Goal: Transaction & Acquisition: Purchase product/service

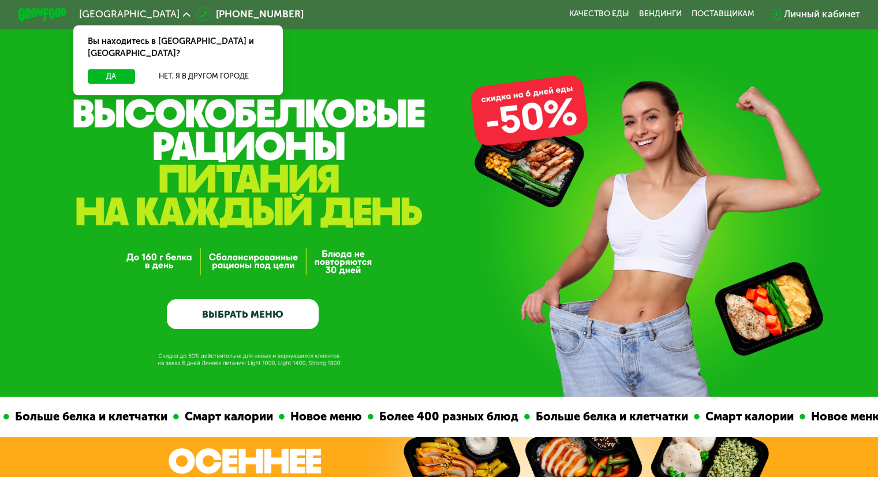
click at [210, 314] on link "ВЫБРАТЬ МЕНЮ" at bounding box center [243, 314] width 152 height 31
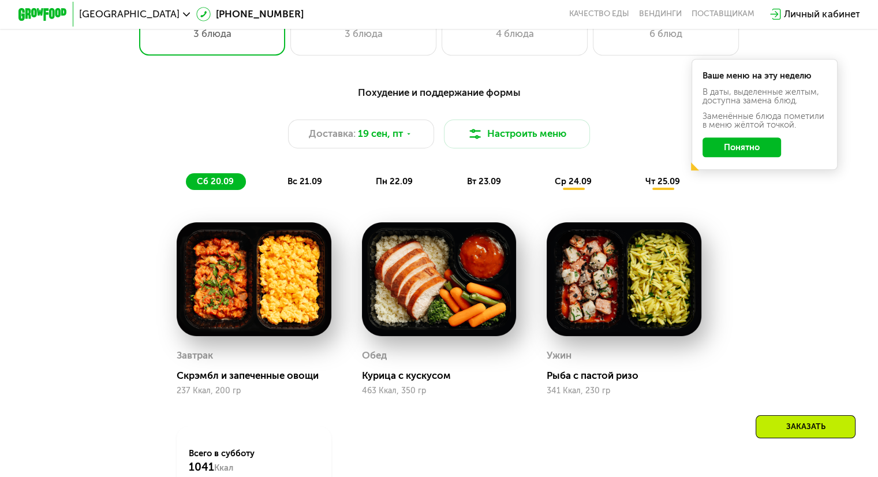
scroll to position [776, 0]
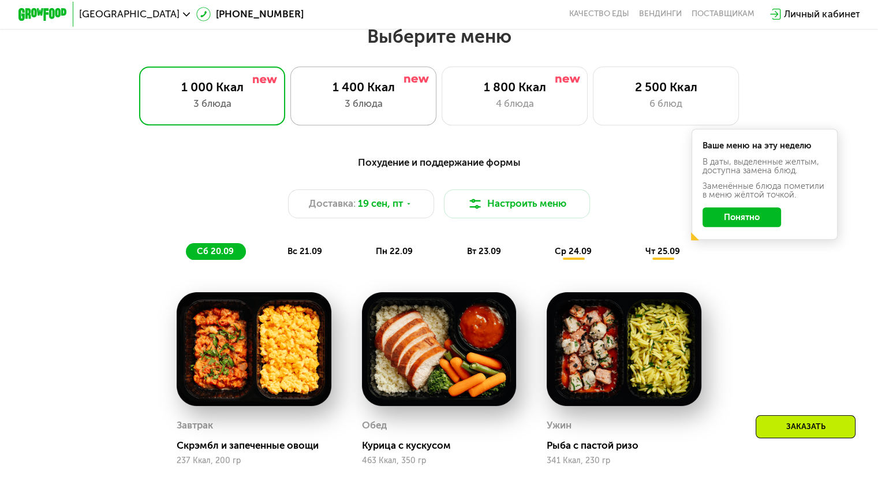
click at [373, 94] on div "1 400 Ккал" at bounding box center [363, 87] width 121 height 14
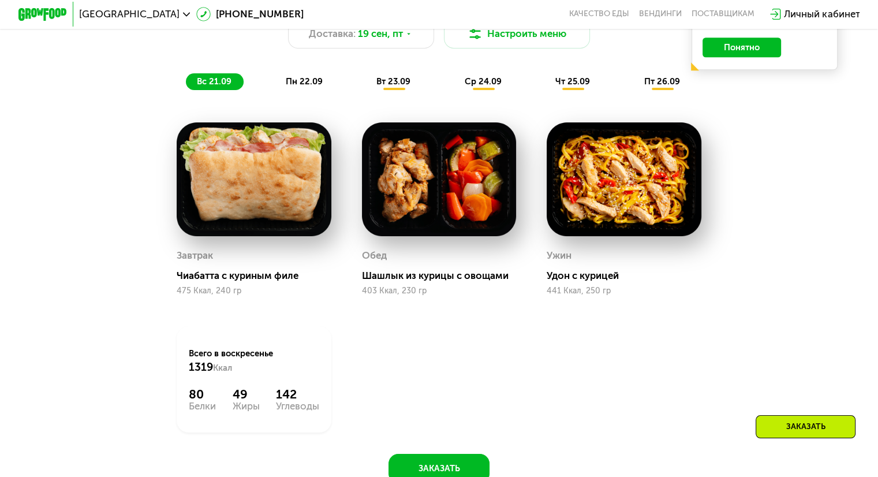
scroll to position [833, 0]
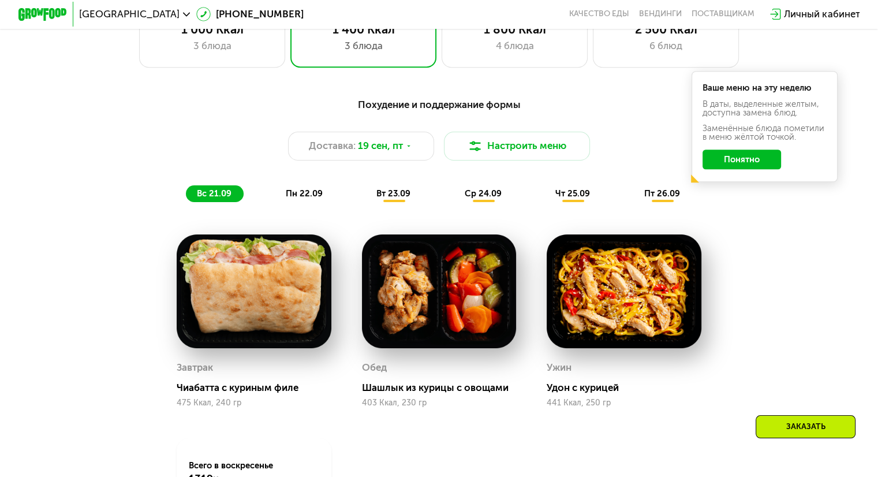
click at [302, 199] on span "пн 22.09" at bounding box center [304, 193] width 37 height 10
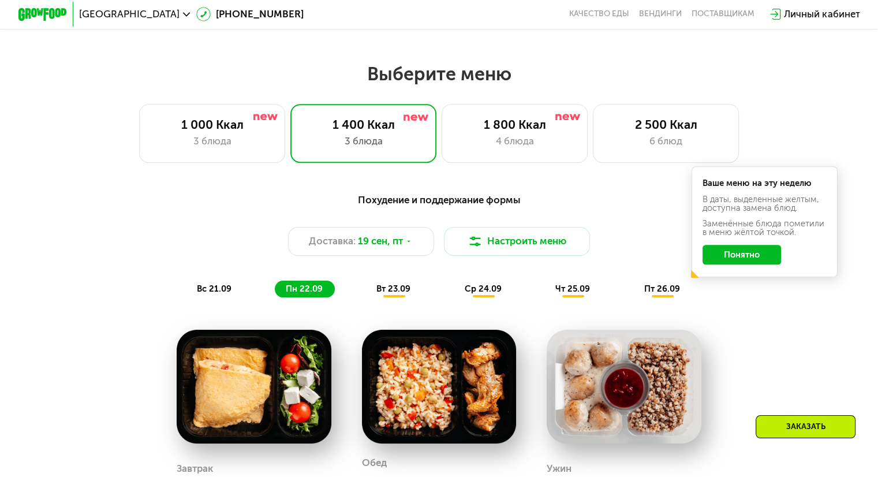
scroll to position [718, 0]
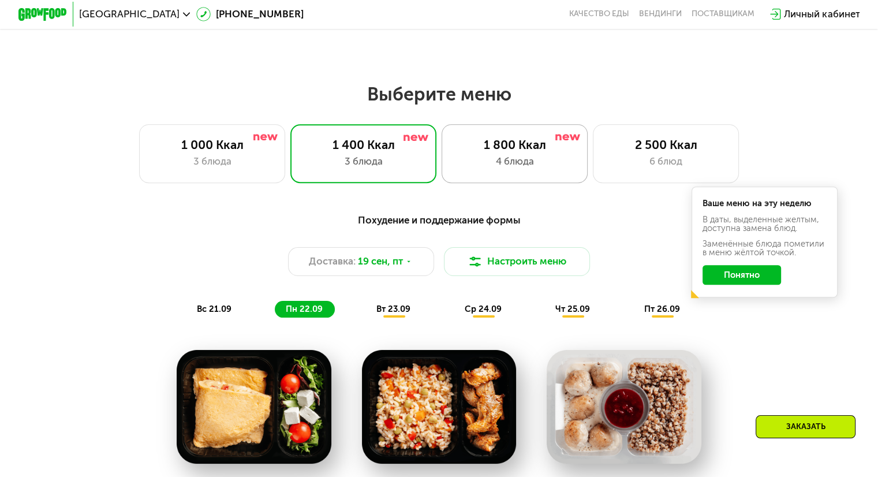
click at [473, 164] on div "4 блюда" at bounding box center [514, 161] width 121 height 14
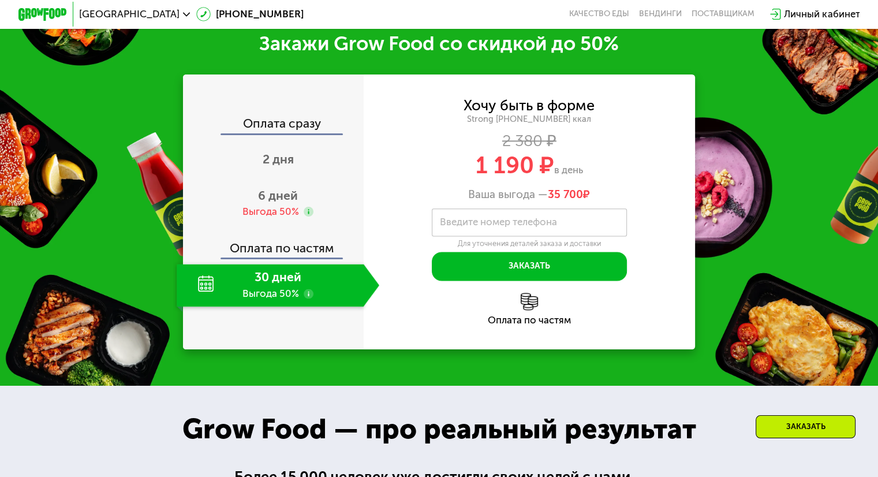
scroll to position [1526, 0]
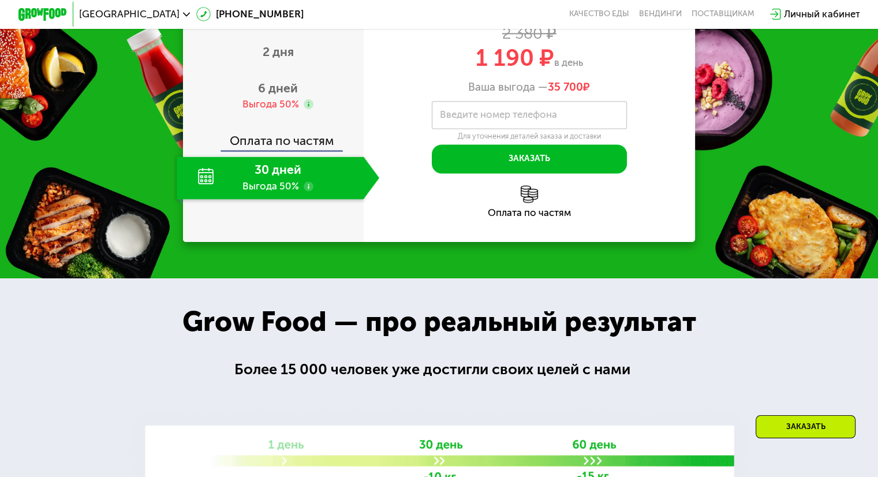
click at [307, 191] on use at bounding box center [309, 186] width 10 height 10
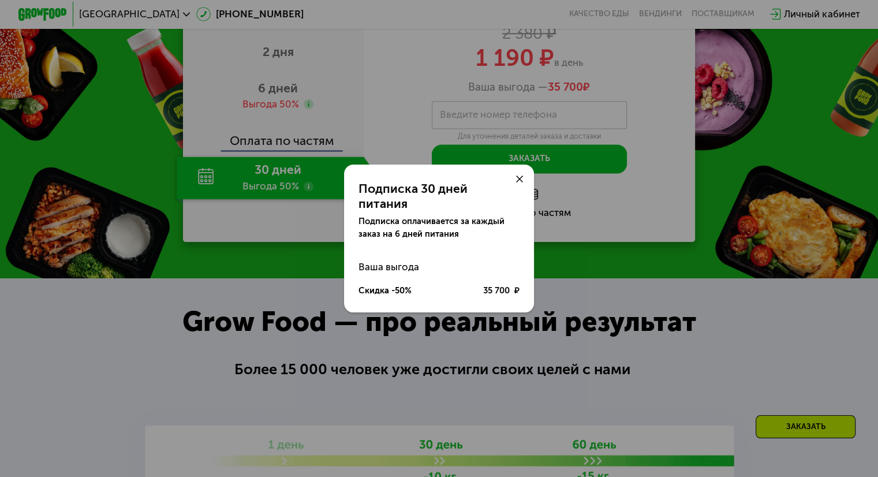
click at [518, 181] on icon at bounding box center [520, 179] width 8 height 8
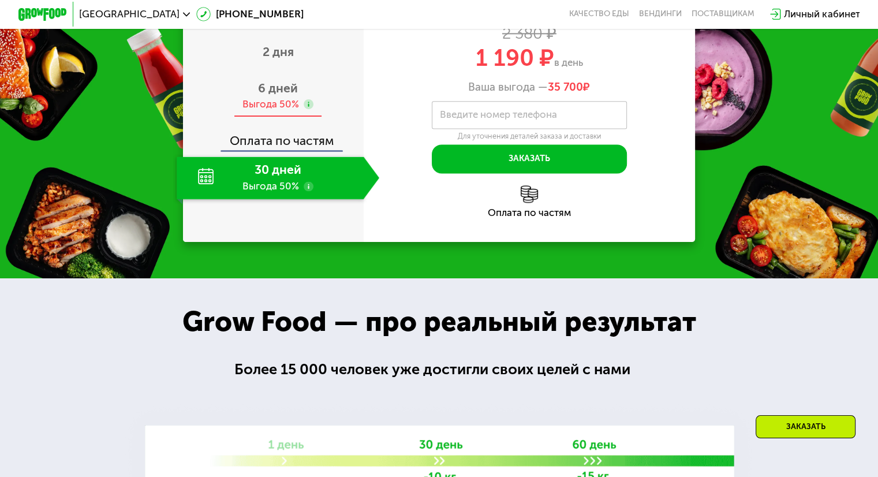
click at [307, 109] on use at bounding box center [309, 104] width 10 height 10
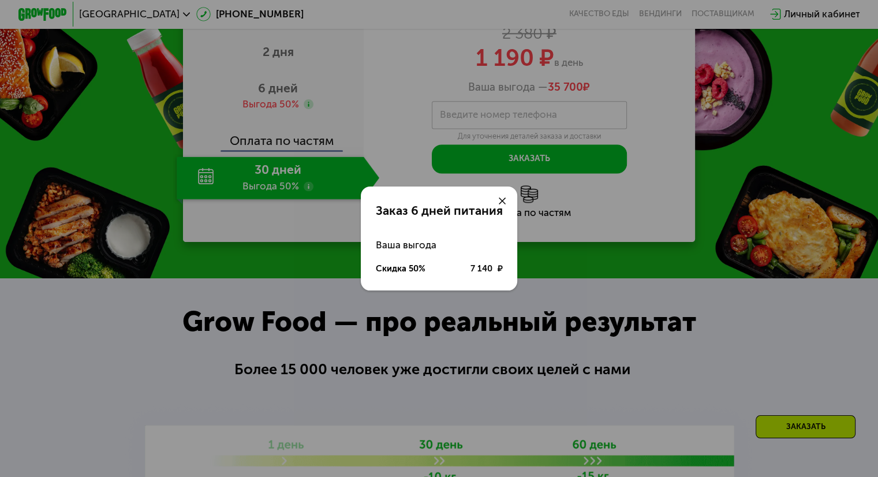
click at [510, 192] on div at bounding box center [502, 200] width 29 height 29
click at [503, 199] on icon at bounding box center [503, 201] width 8 height 8
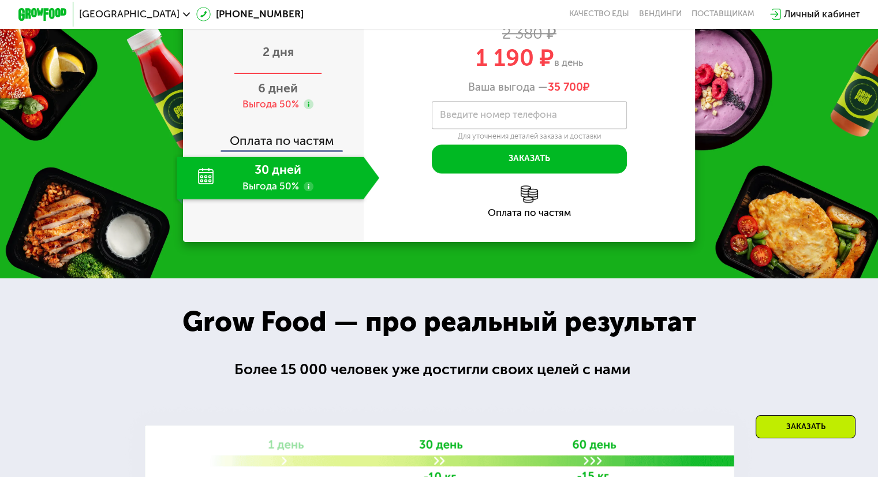
click at [286, 59] on span "2 дня" at bounding box center [278, 51] width 31 height 14
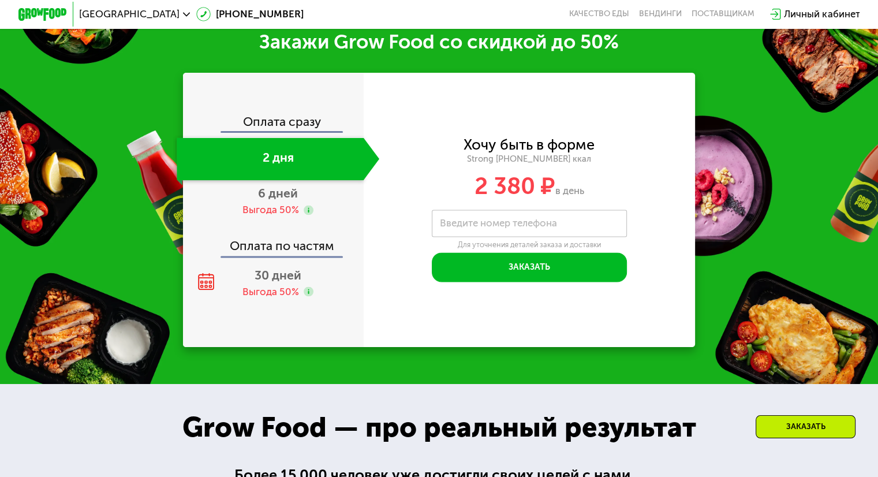
click at [265, 131] on div "Оплата сразу" at bounding box center [274, 123] width 180 height 16
click at [200, 290] on use at bounding box center [206, 281] width 16 height 17
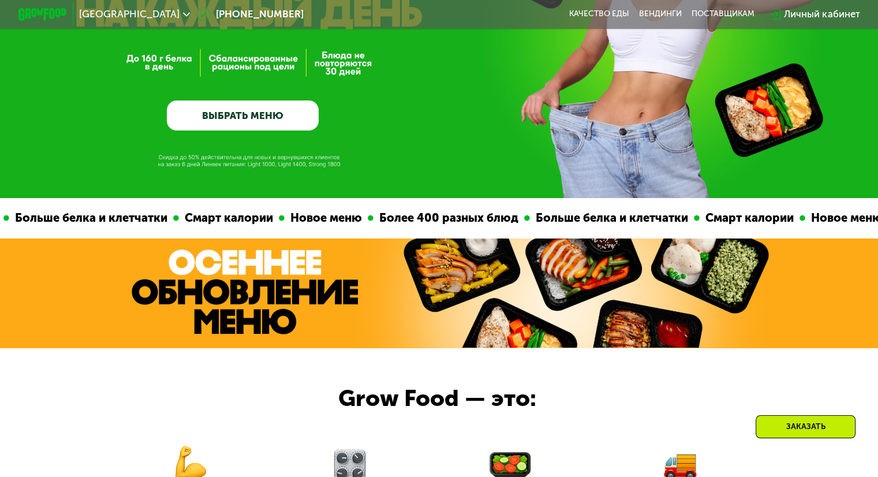
scroll to position [0, 0]
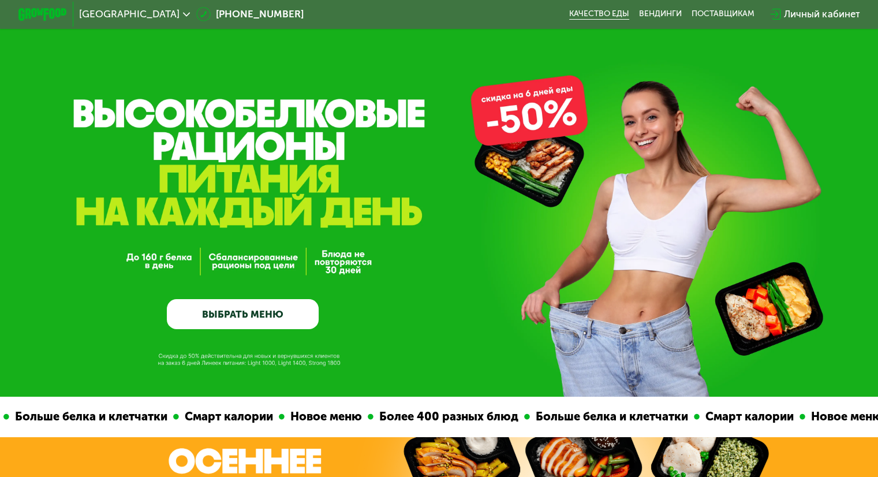
click at [614, 18] on link "Качество еды" at bounding box center [599, 14] width 60 height 10
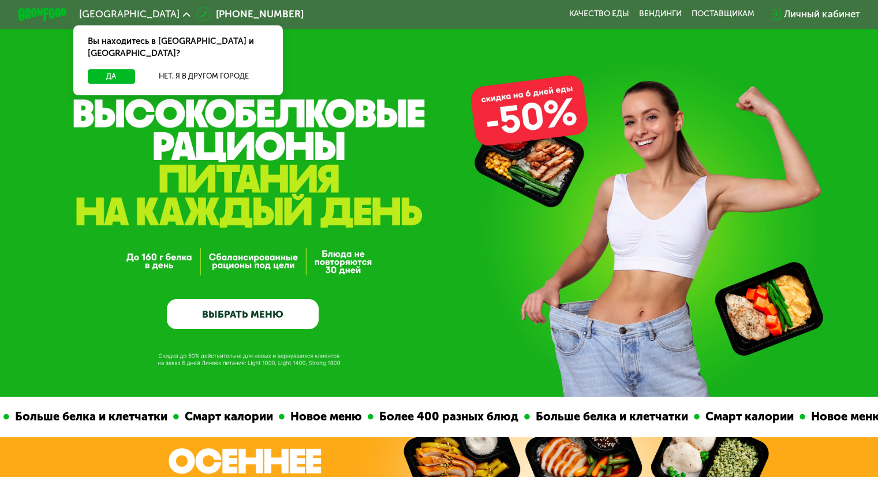
click at [283, 327] on link "ВЫБРАТЬ МЕНЮ" at bounding box center [243, 314] width 152 height 31
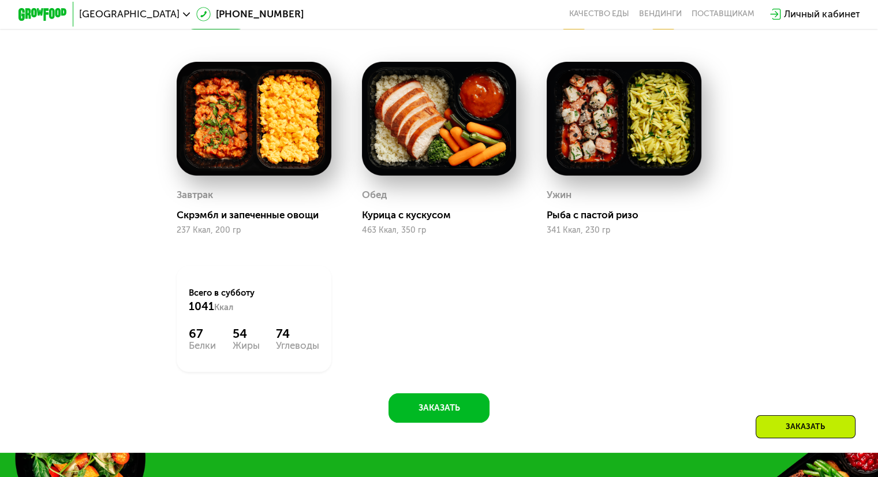
scroll to position [949, 0]
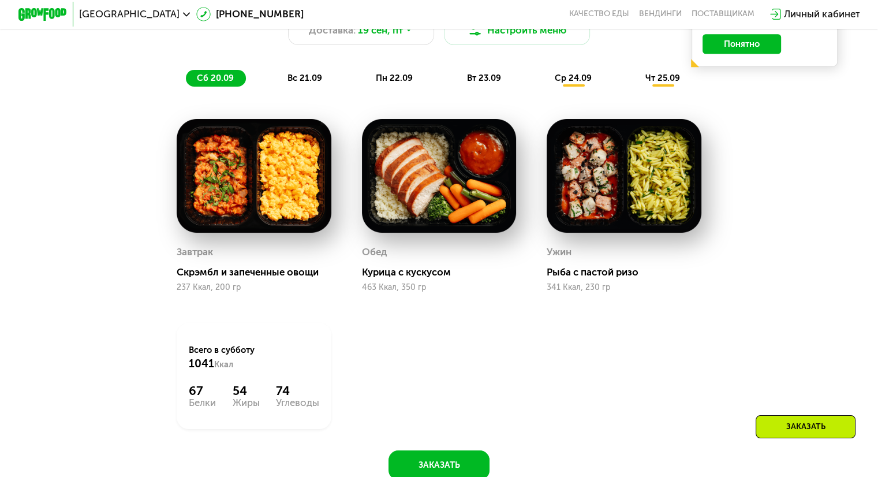
click at [302, 83] on span "вс 21.09" at bounding box center [304, 78] width 35 height 10
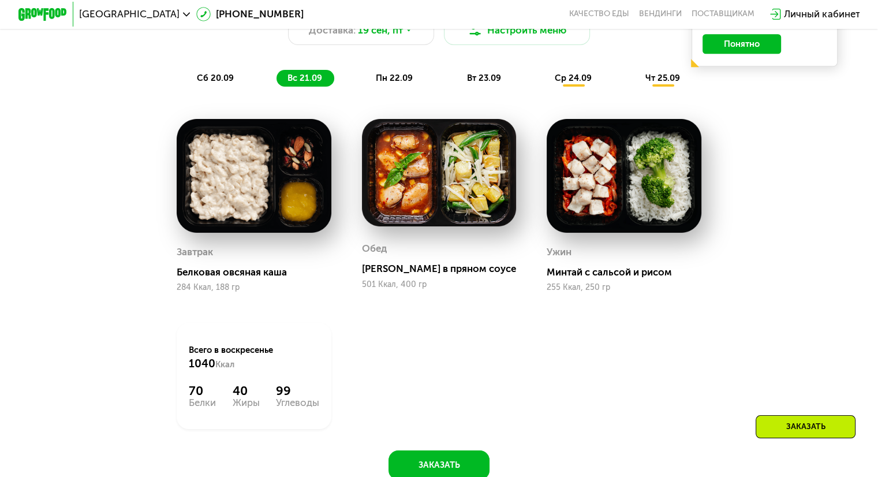
click at [384, 87] on div "пн 22.09" at bounding box center [395, 78] width 60 height 17
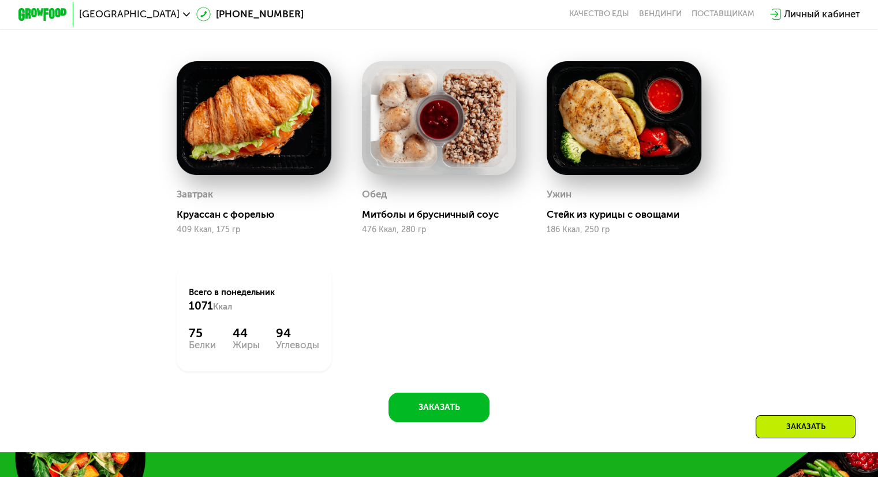
scroll to position [891, 0]
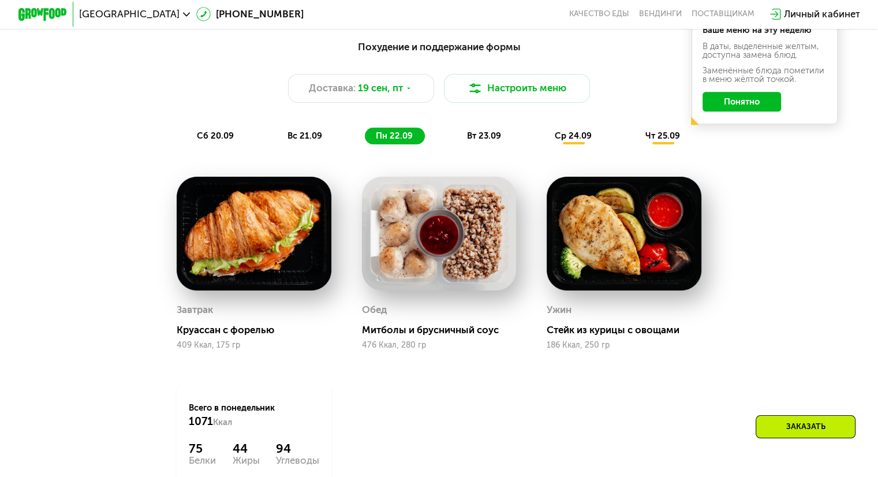
click at [488, 141] on span "вт 23.09" at bounding box center [483, 135] width 34 height 10
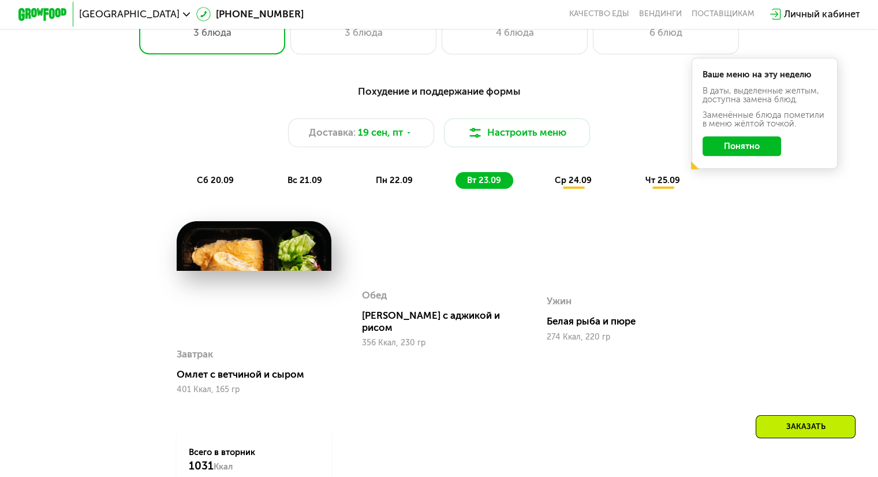
scroll to position [833, 0]
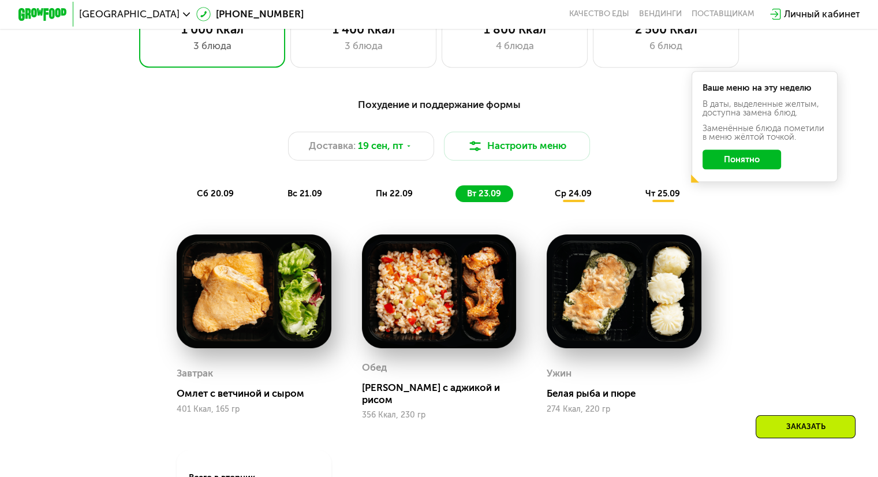
click at [583, 199] on span "ср 24.09" at bounding box center [573, 193] width 37 height 10
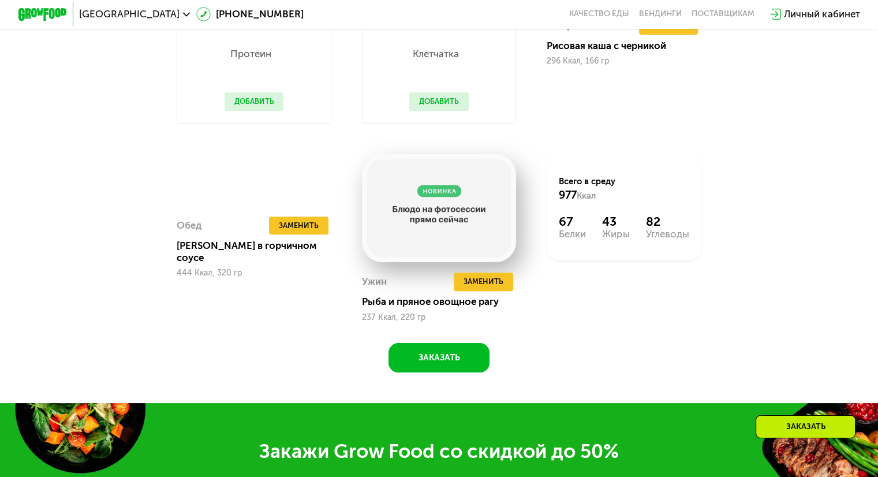
scroll to position [1064, 0]
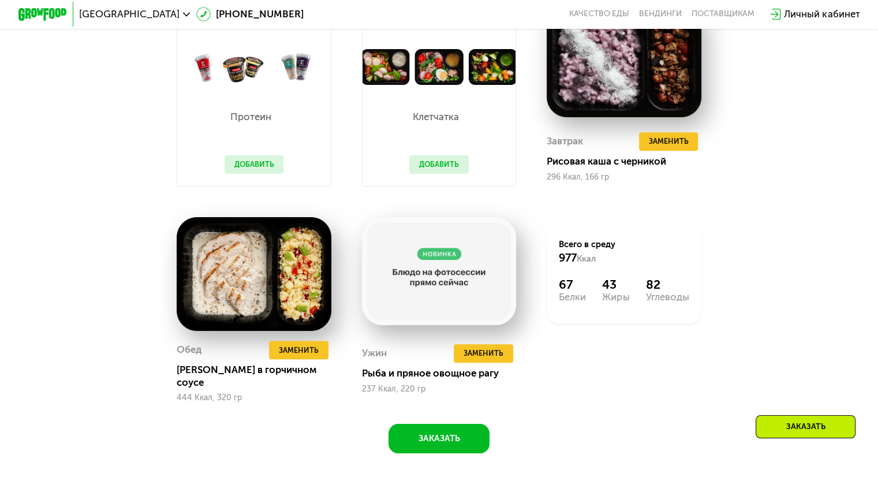
click at [438, 174] on button "Добавить" at bounding box center [438, 164] width 59 height 18
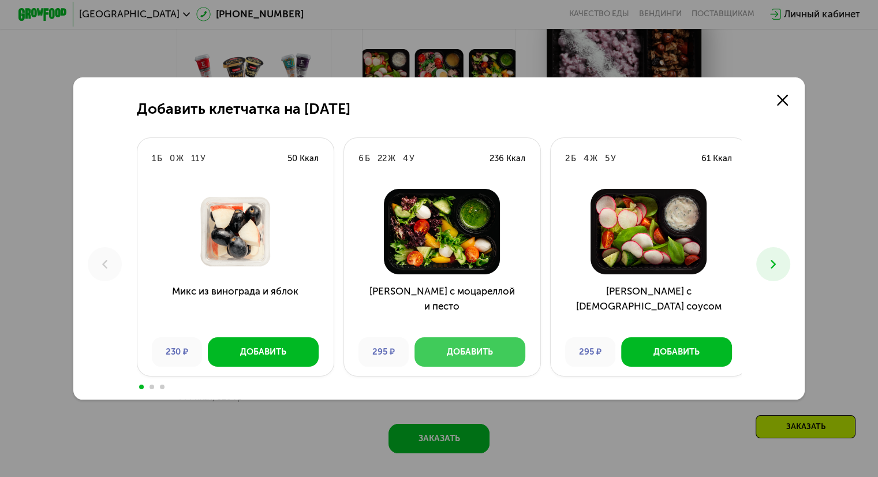
click at [464, 354] on div "Добавить" at bounding box center [470, 352] width 46 height 12
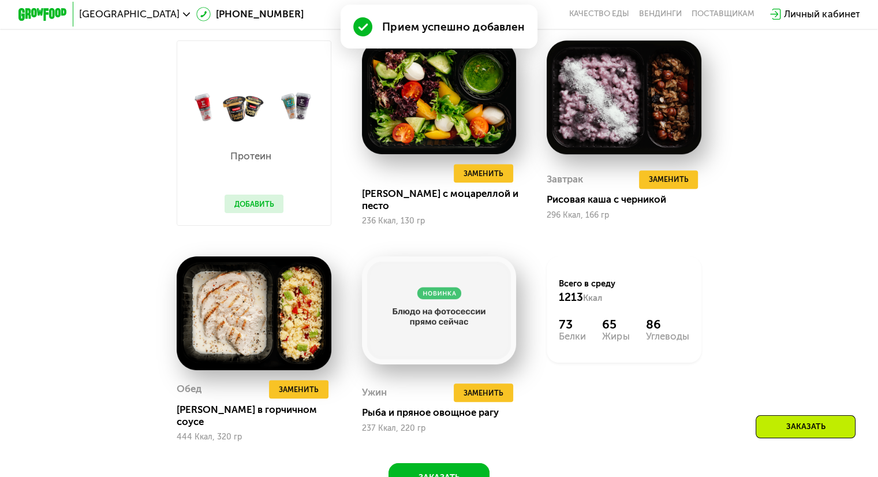
scroll to position [1038, 0]
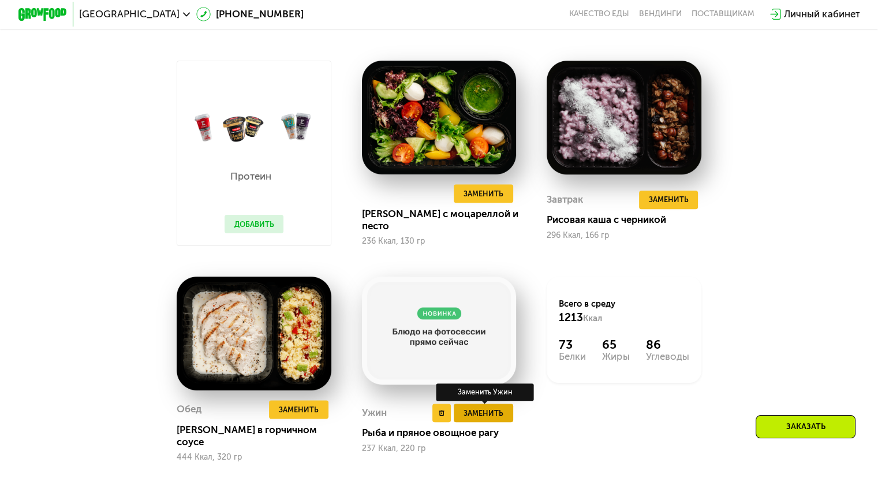
click at [491, 414] on span "Заменить" at bounding box center [483, 413] width 40 height 12
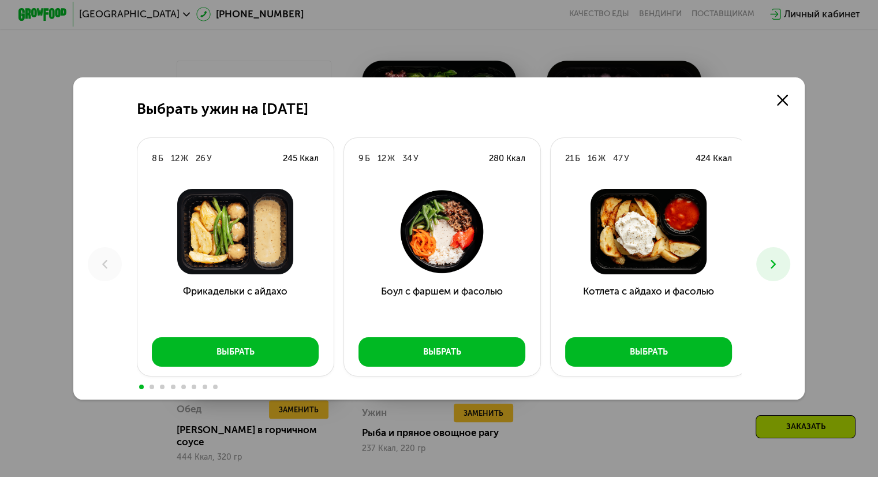
click at [779, 264] on icon at bounding box center [773, 264] width 14 height 14
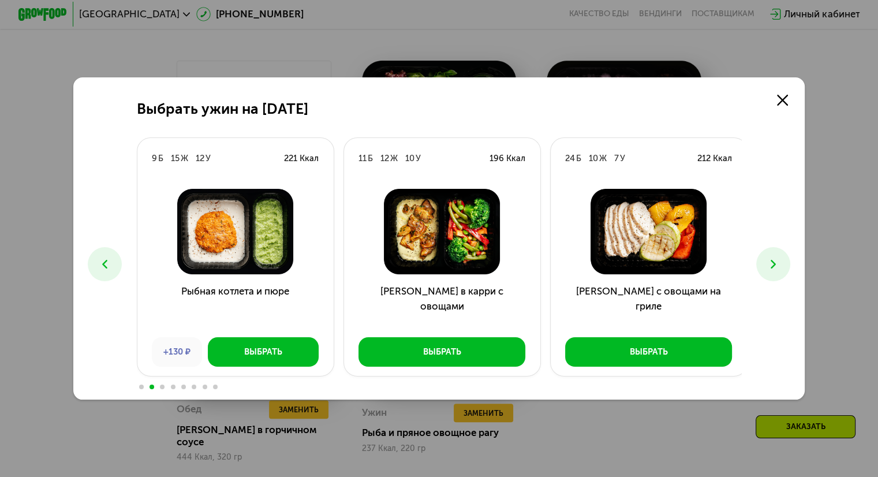
click at [780, 255] on button at bounding box center [773, 264] width 34 height 34
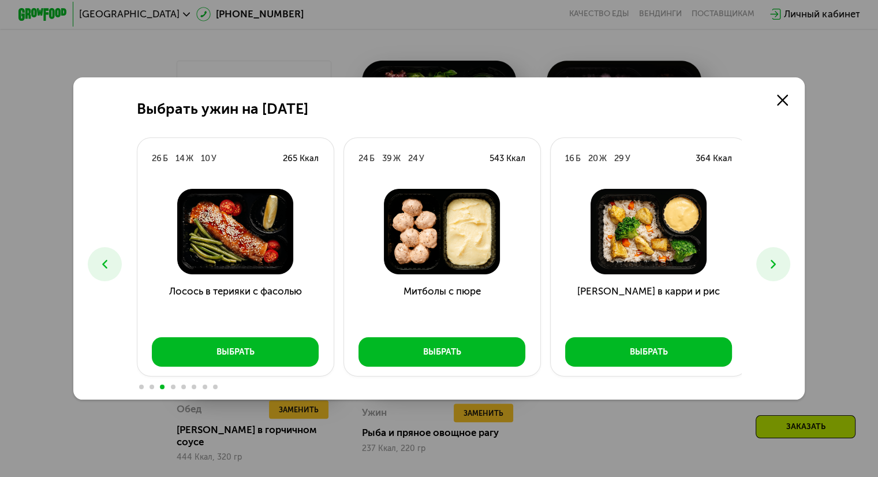
click at [780, 255] on button at bounding box center [773, 264] width 34 height 34
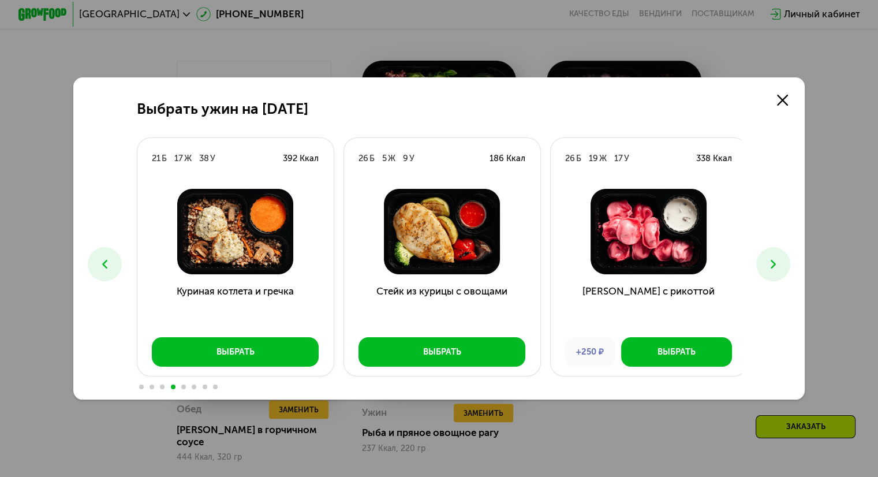
click at [780, 255] on button at bounding box center [773, 264] width 34 height 34
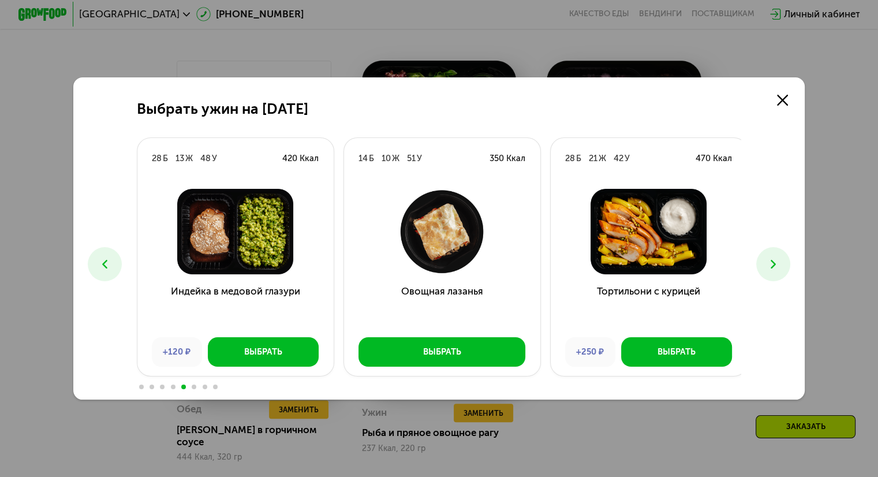
click at [780, 255] on button at bounding box center [773, 264] width 34 height 34
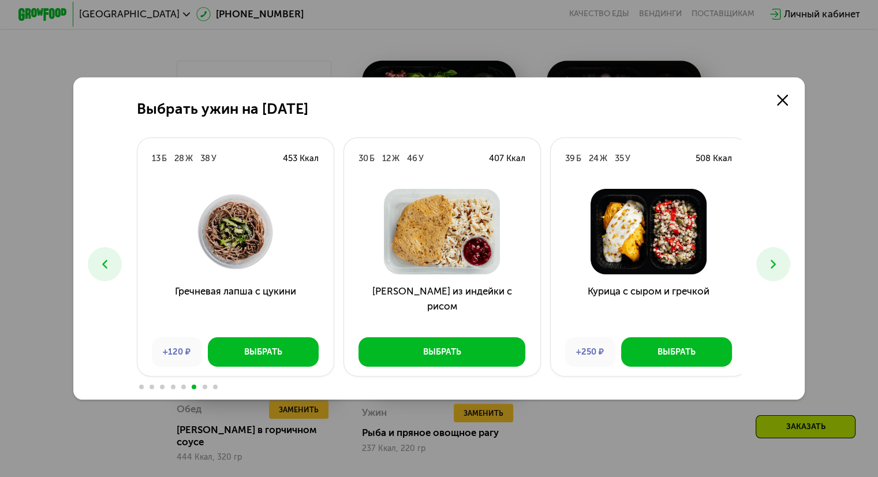
click at [780, 255] on button at bounding box center [773, 264] width 34 height 34
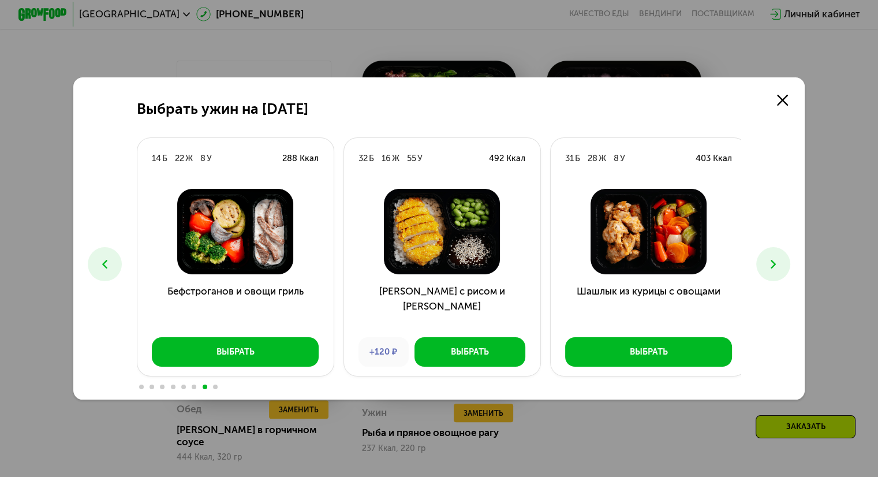
click at [780, 255] on button at bounding box center [773, 264] width 34 height 34
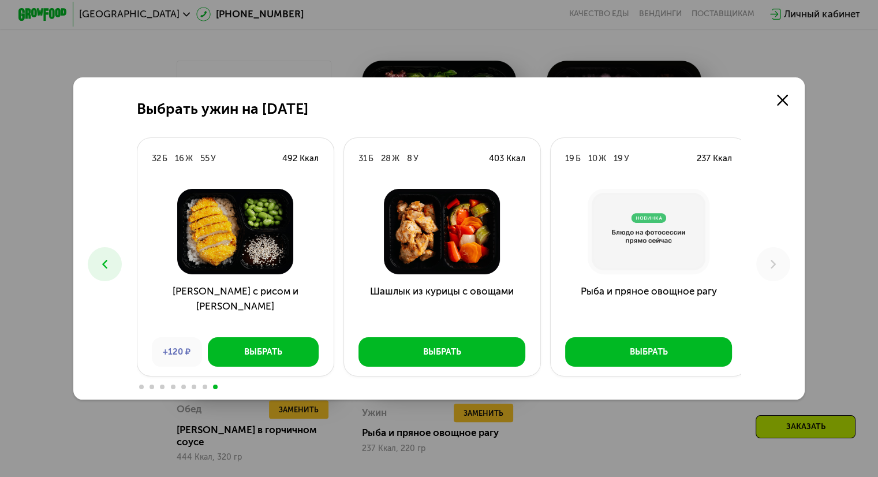
click at [98, 257] on icon at bounding box center [105, 264] width 14 height 14
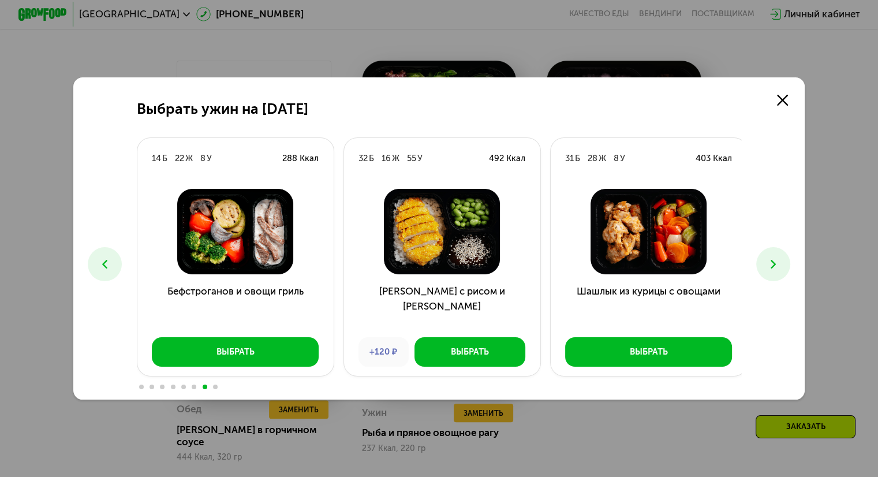
click at [98, 257] on icon at bounding box center [105, 264] width 14 height 14
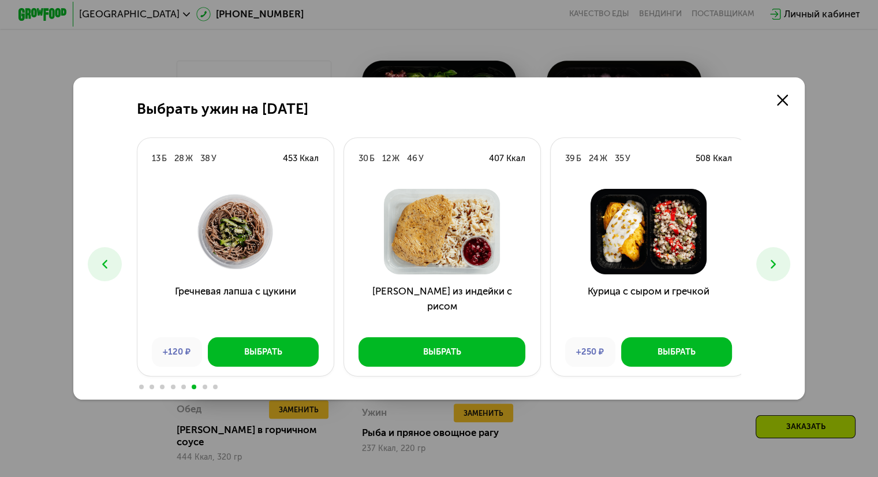
click at [98, 257] on icon at bounding box center [105, 264] width 14 height 14
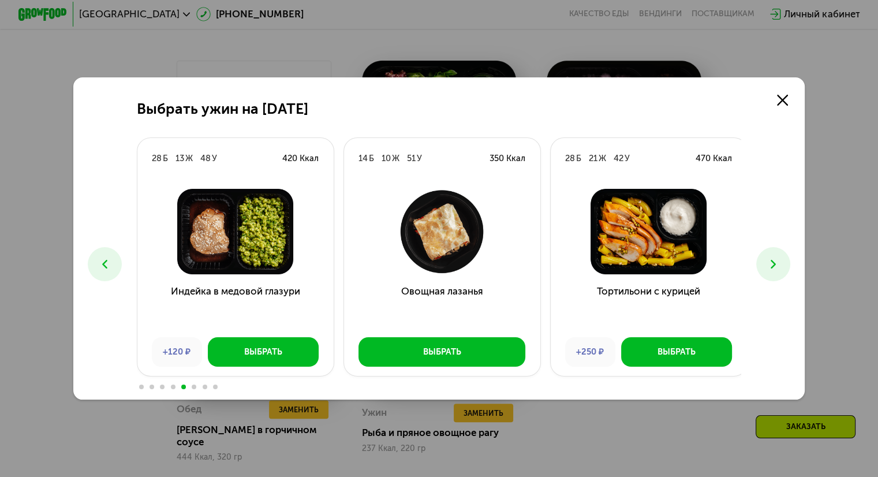
click at [109, 266] on button at bounding box center [105, 264] width 34 height 34
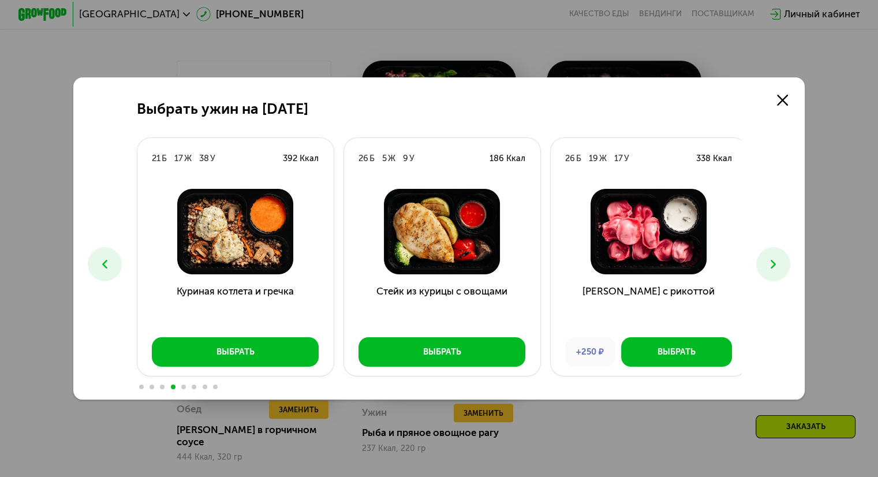
click at [110, 266] on button at bounding box center [105, 264] width 34 height 34
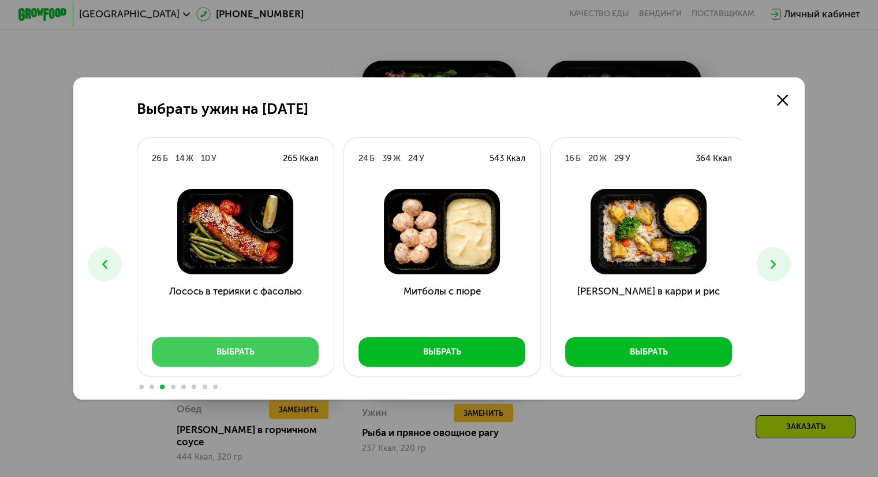
click at [199, 349] on button "Выбрать" at bounding box center [235, 351] width 167 height 29
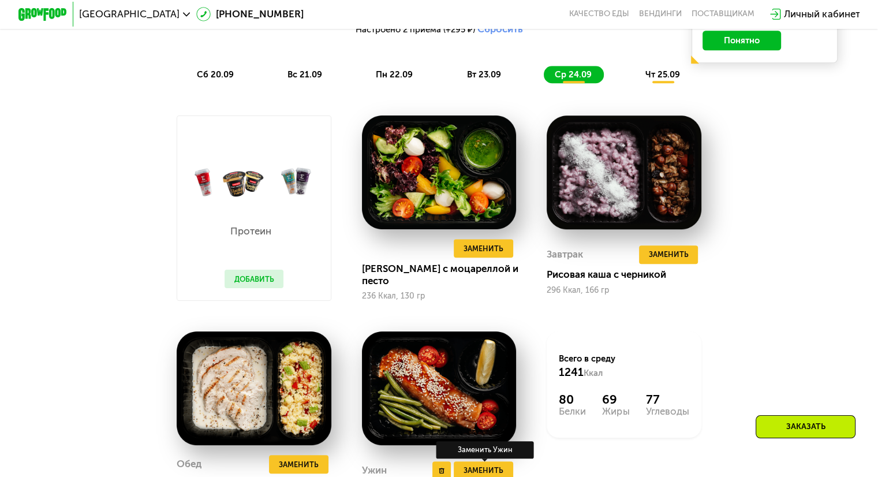
scroll to position [980, 0]
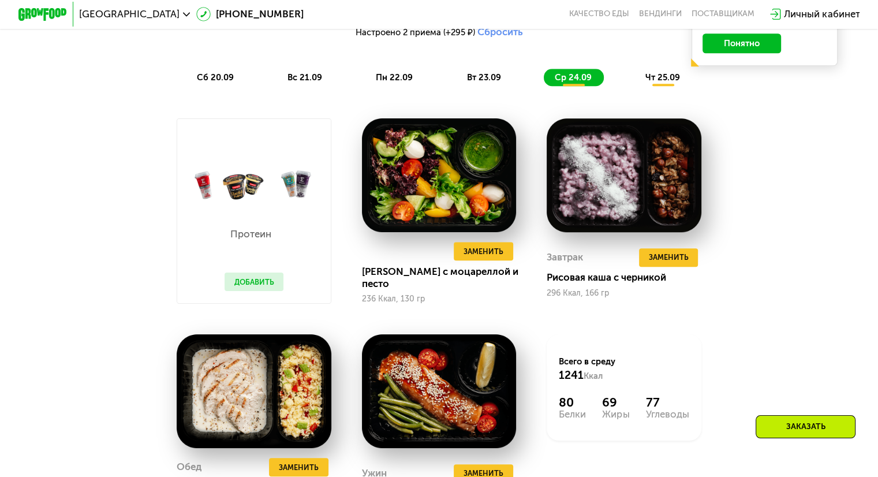
click at [486, 81] on span "вт 23.09" at bounding box center [483, 77] width 34 height 10
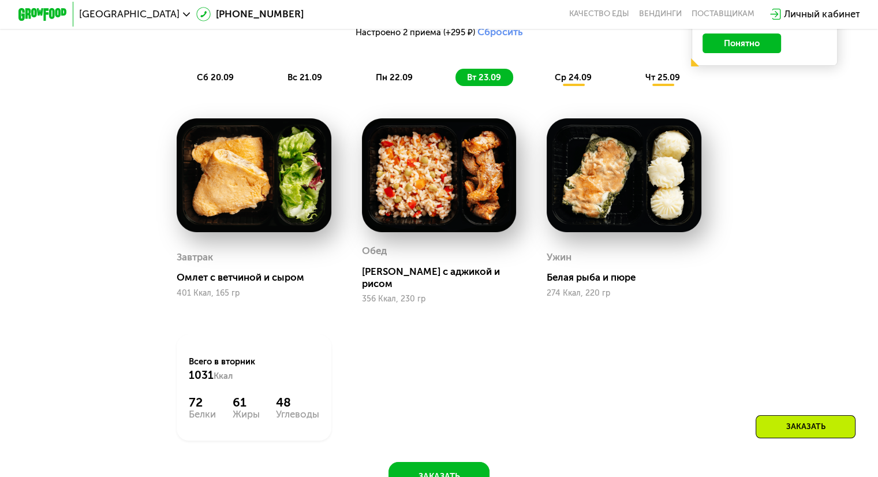
click at [533, 84] on div "сб 20.09 вс 21.09 пн 22.09 вт 23.09 ср 24.09 чт 25.09" at bounding box center [439, 77] width 506 height 17
click at [568, 83] on span "ср 24.09" at bounding box center [573, 77] width 37 height 10
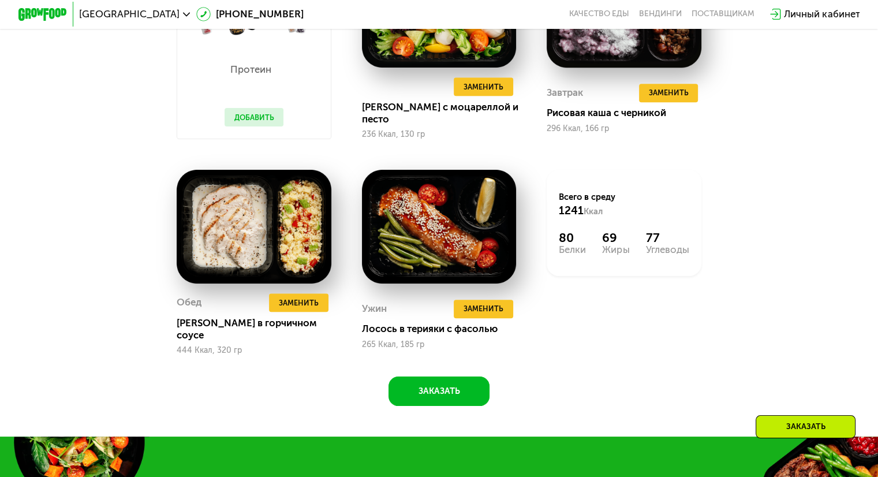
scroll to position [1153, 0]
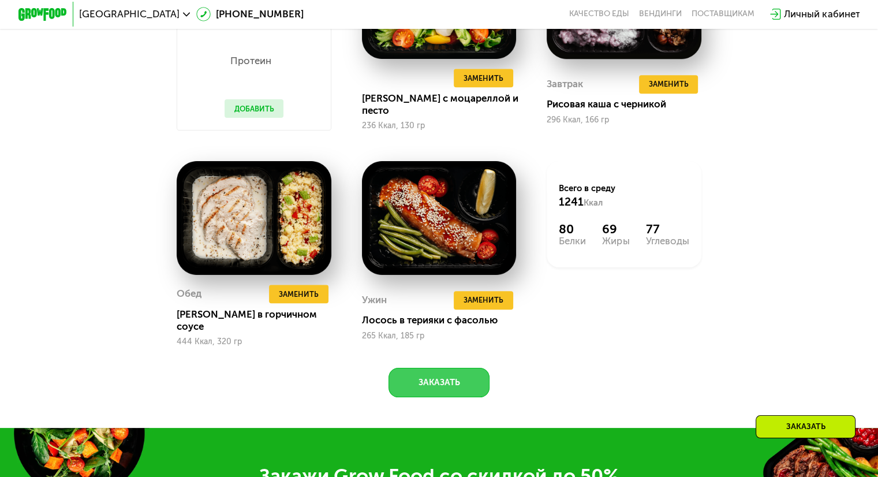
click at [433, 379] on button "Заказать" at bounding box center [438, 382] width 101 height 29
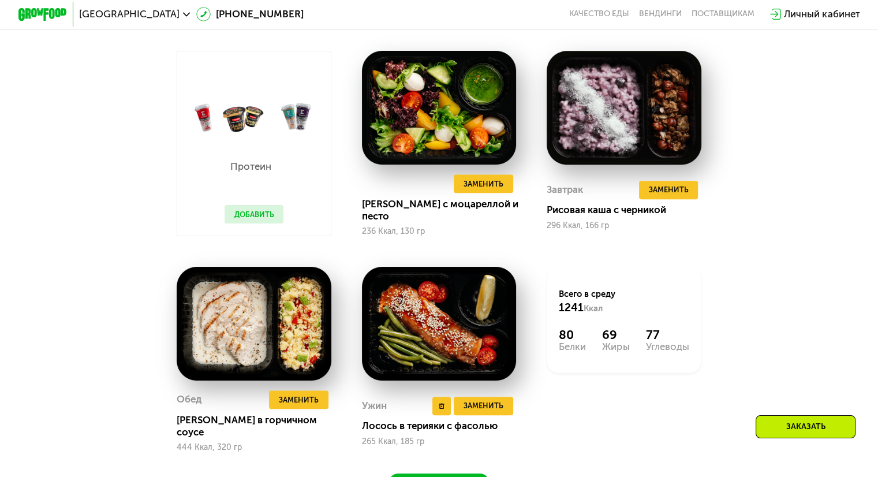
scroll to position [1116, 0]
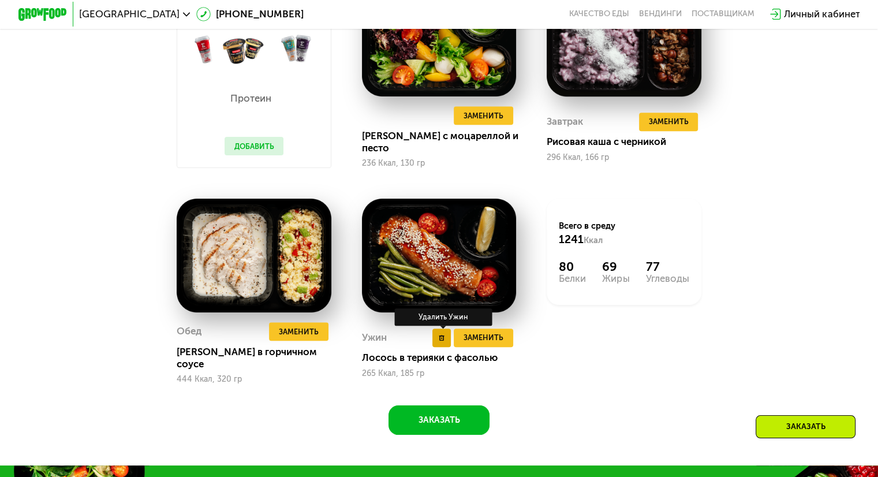
click at [445, 341] on icon at bounding box center [442, 338] width 6 height 6
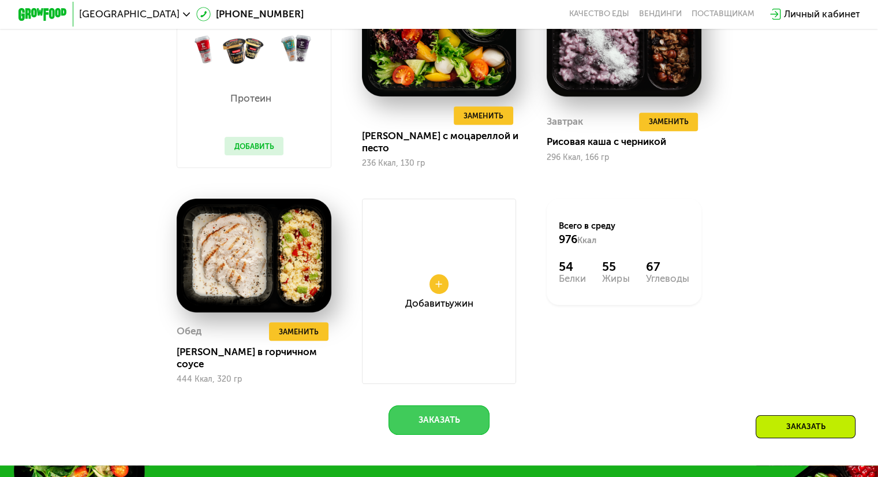
click at [453, 428] on button "Заказать" at bounding box center [438, 419] width 101 height 29
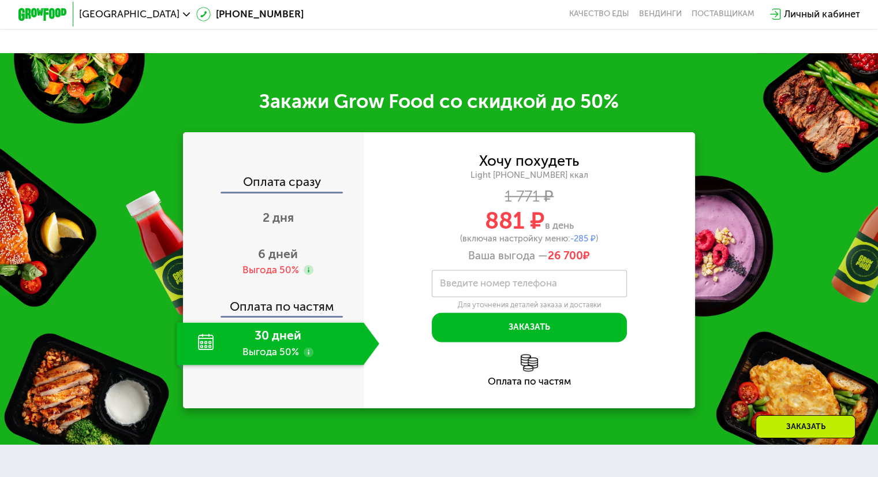
scroll to position [1529, 0]
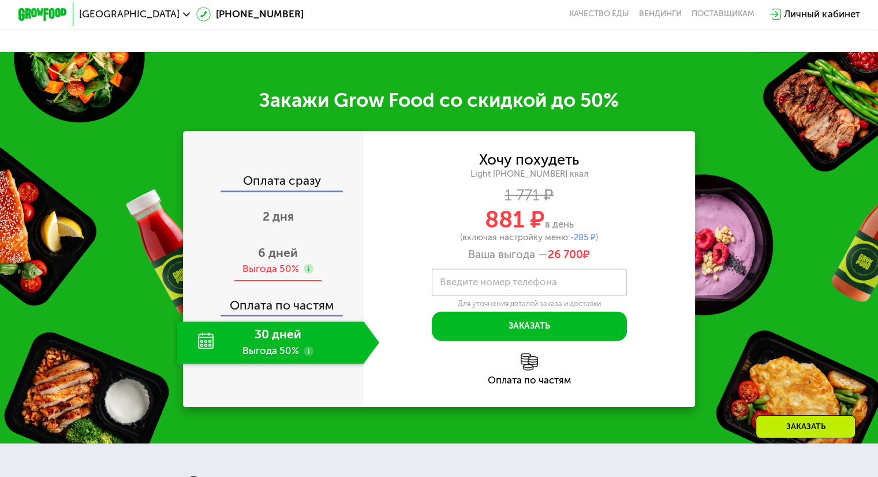
click at [270, 275] on div "Выгода 50%" at bounding box center [270, 268] width 57 height 13
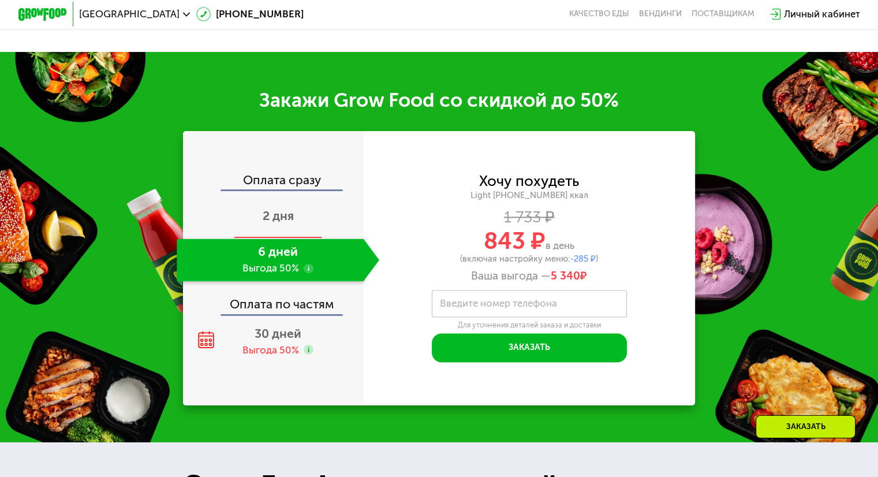
click at [268, 223] on span "2 дня" at bounding box center [278, 215] width 31 height 14
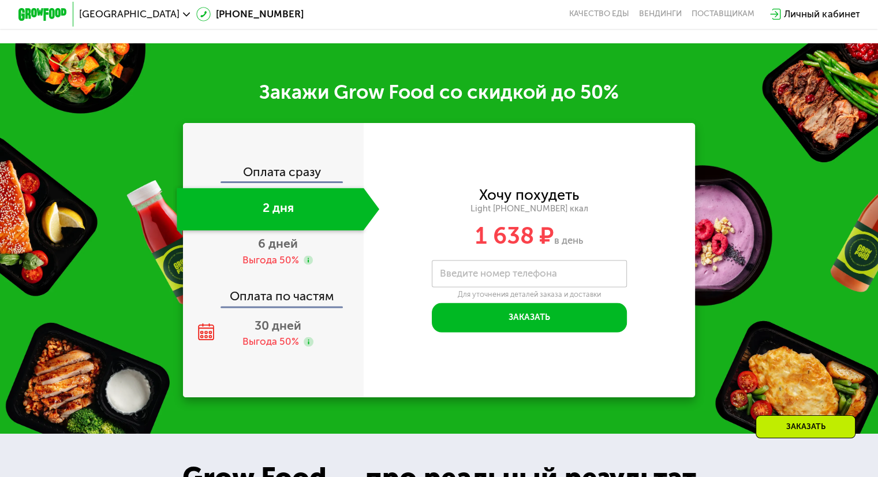
scroll to position [1411, 0]
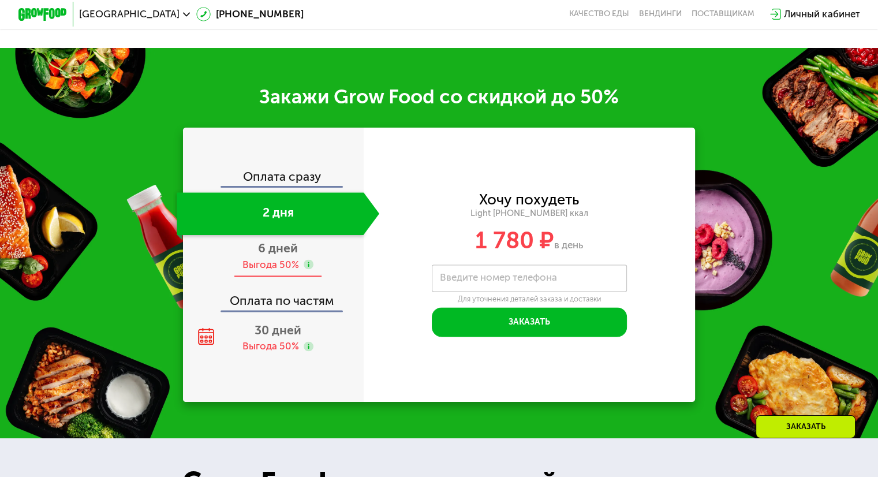
click at [269, 255] on span "6 дней" at bounding box center [278, 248] width 40 height 14
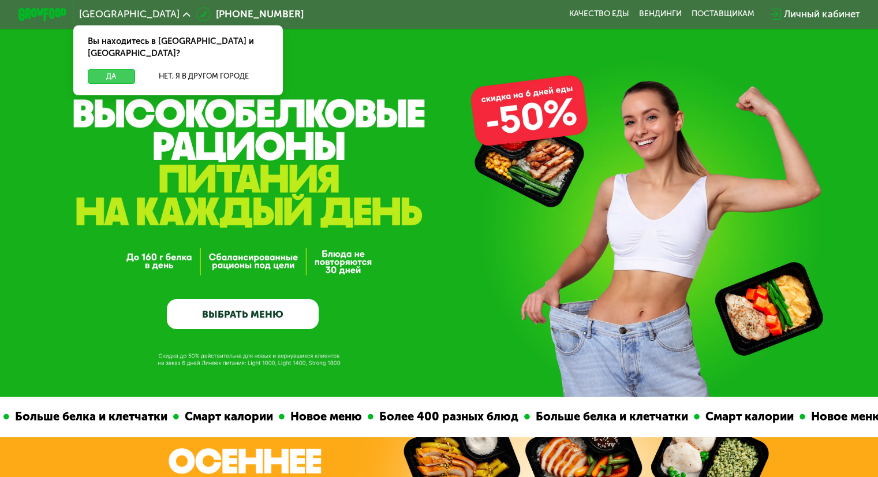
click at [117, 69] on button "Да" at bounding box center [111, 76] width 47 height 14
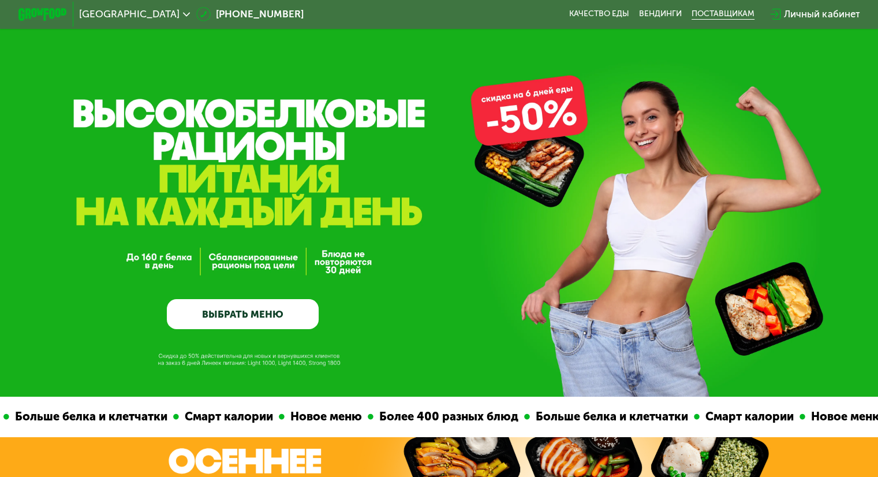
click at [733, 12] on div "поставщикам" at bounding box center [722, 14] width 63 height 10
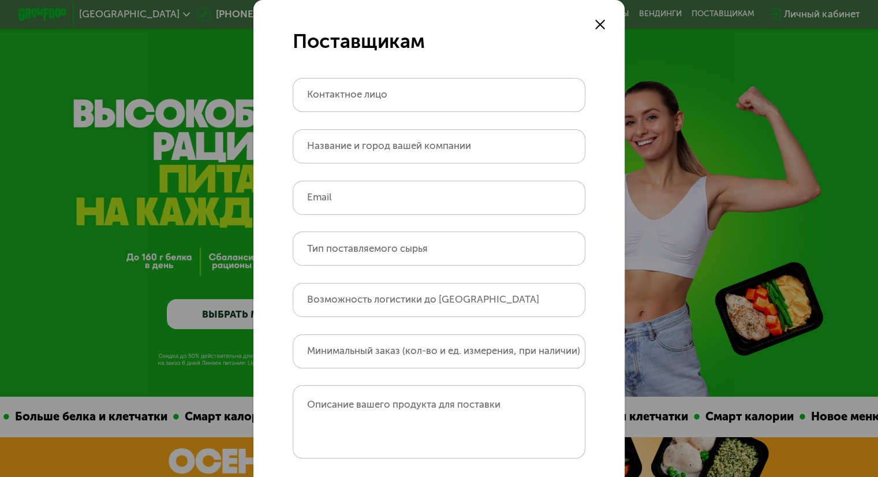
drag, startPoint x: 588, startPoint y: 24, endPoint x: 767, endPoint y: 0, distance: 180.6
click at [590, 24] on form "Поставщикам Контактное лицо Название и город вашей компании Email Тип поставляе…" at bounding box center [438, 311] width 371 height 622
drag, startPoint x: 591, startPoint y: 25, endPoint x: 750, endPoint y: 19, distance: 159.4
click at [593, 25] on div at bounding box center [600, 24] width 14 height 14
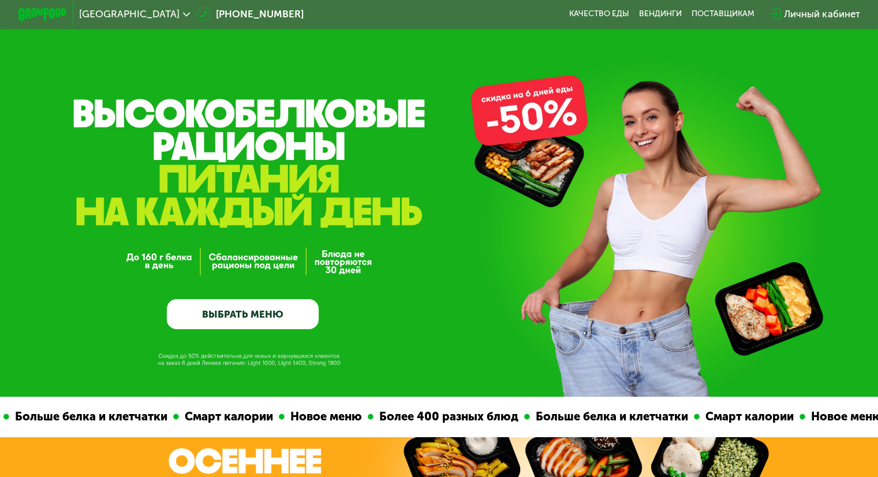
click at [811, 17] on div "Личный кабинет" at bounding box center [822, 14] width 76 height 14
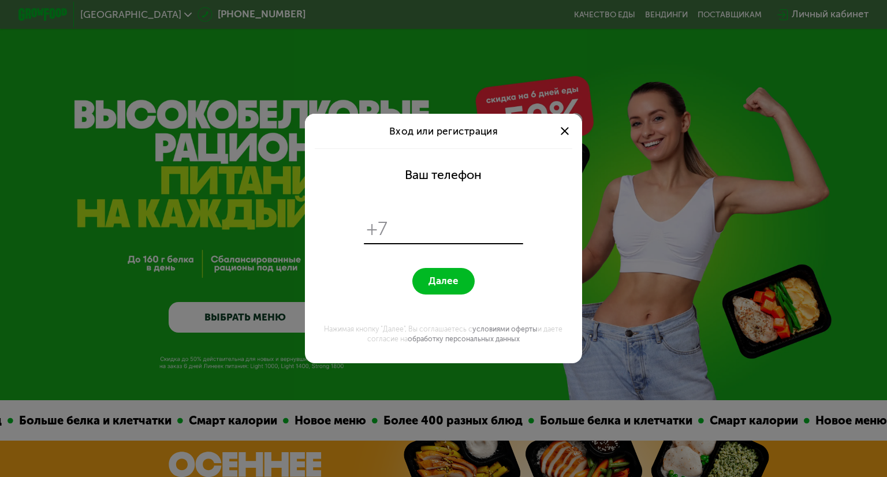
click at [390, 232] on div "+7" at bounding box center [443, 229] width 159 height 28
click at [379, 229] on span "+7" at bounding box center [378, 229] width 22 height 24
click at [462, 229] on input "tel" at bounding box center [457, 229] width 126 height 24
type input "**********"
click at [436, 287] on button "Далее" at bounding box center [443, 281] width 62 height 27
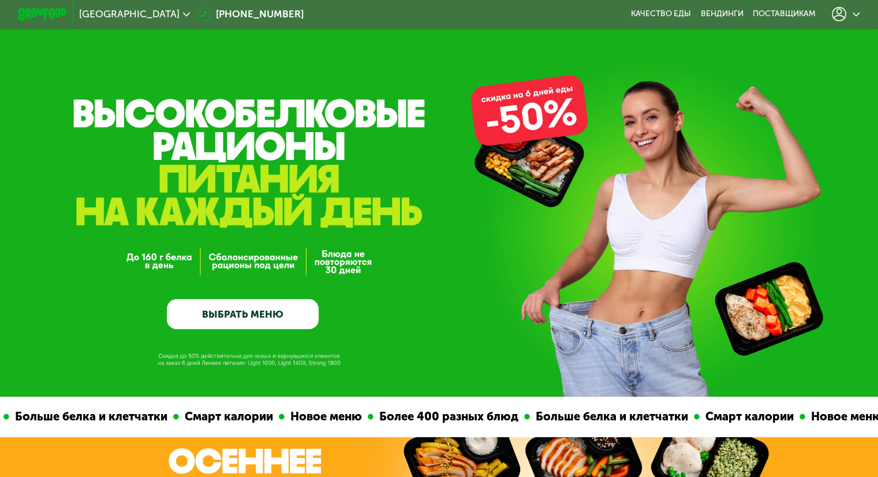
click at [860, 16] on icon at bounding box center [857, 15] width 8 height 8
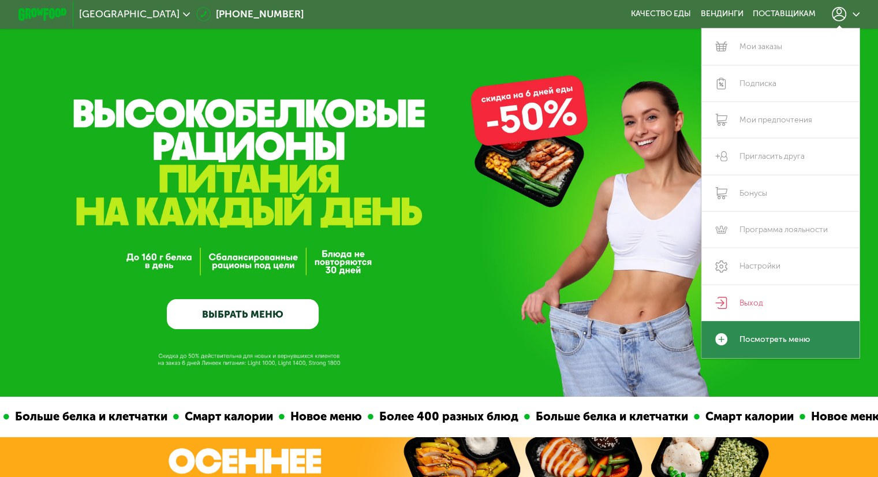
click at [751, 345] on link "Посмотреть меню" at bounding box center [780, 339] width 159 height 36
click at [741, 343] on link "Посмотреть меню" at bounding box center [780, 339] width 159 height 36
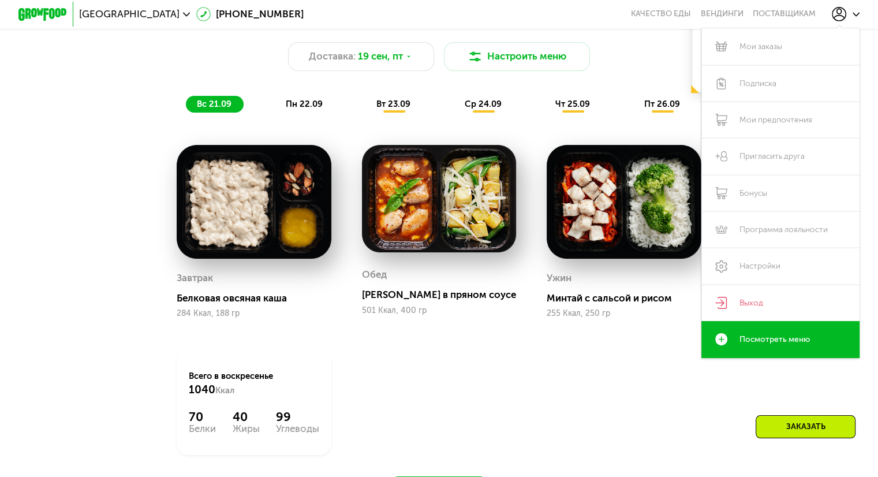
scroll to position [923, 0]
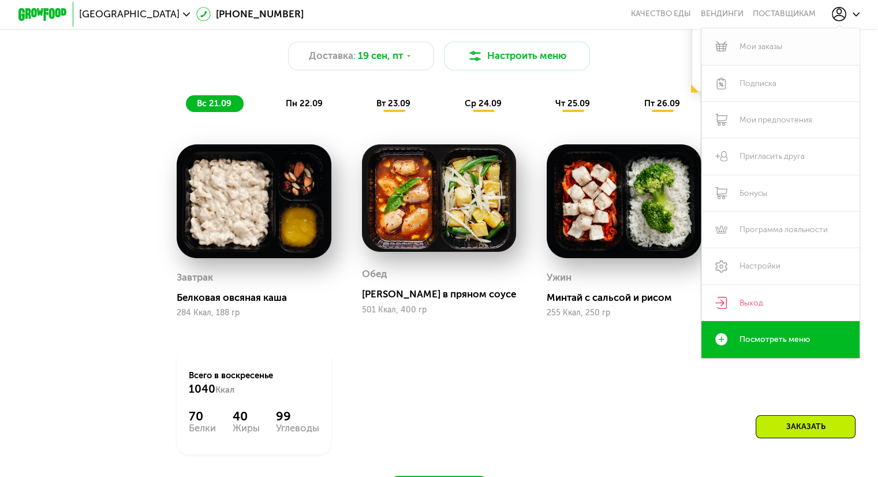
click at [776, 44] on link "Мои заказы" at bounding box center [780, 46] width 159 height 36
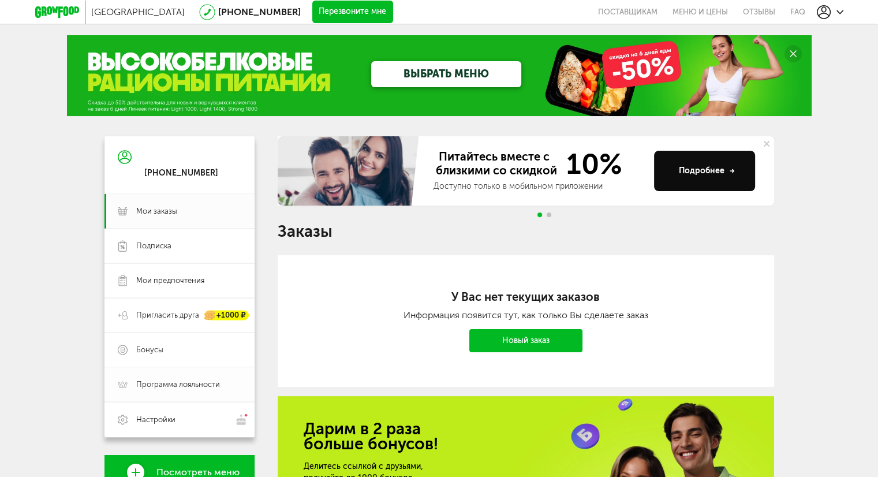
click at [193, 384] on span "Программа лояльности" at bounding box center [178, 384] width 84 height 10
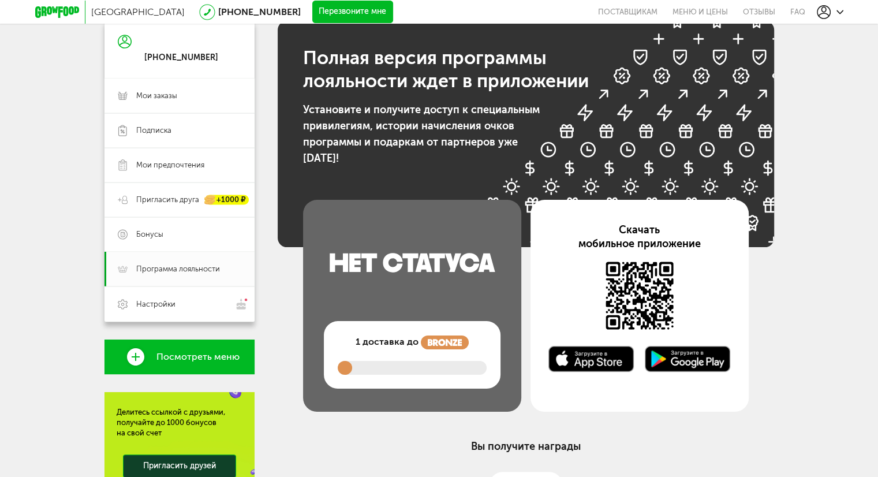
scroll to position [231, 0]
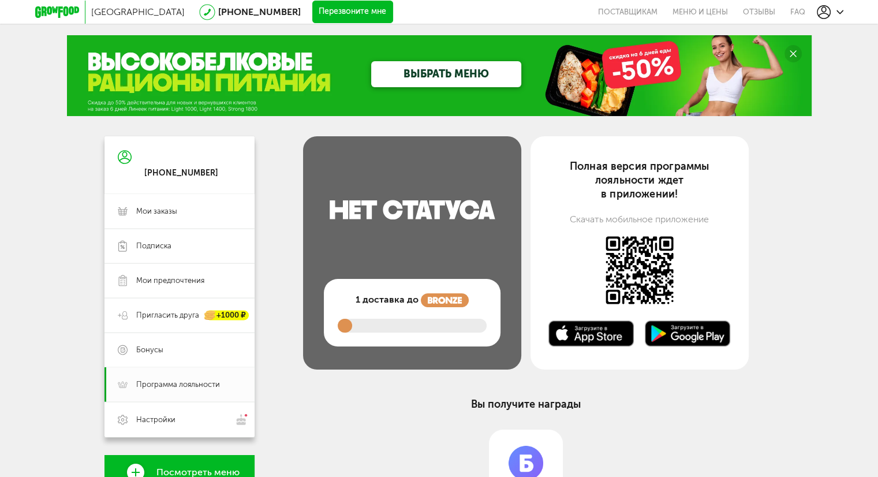
click at [57, 13] on icon at bounding box center [57, 12] width 44 height 12
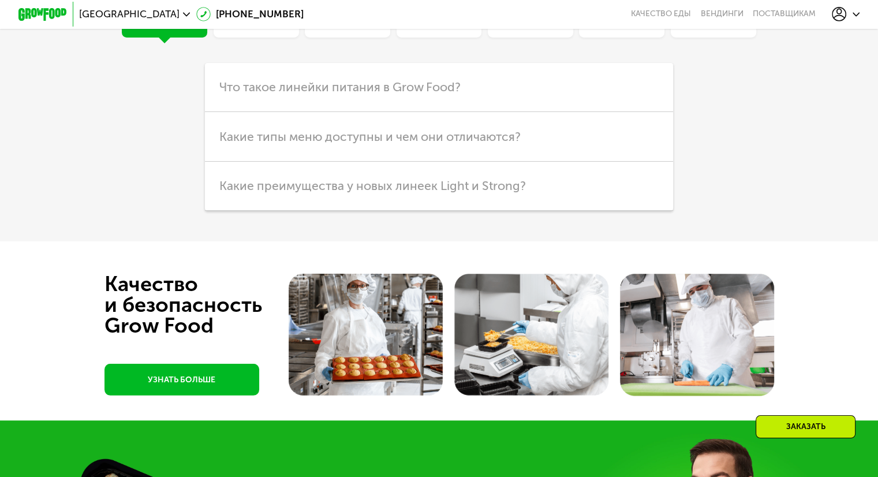
scroll to position [3127, 0]
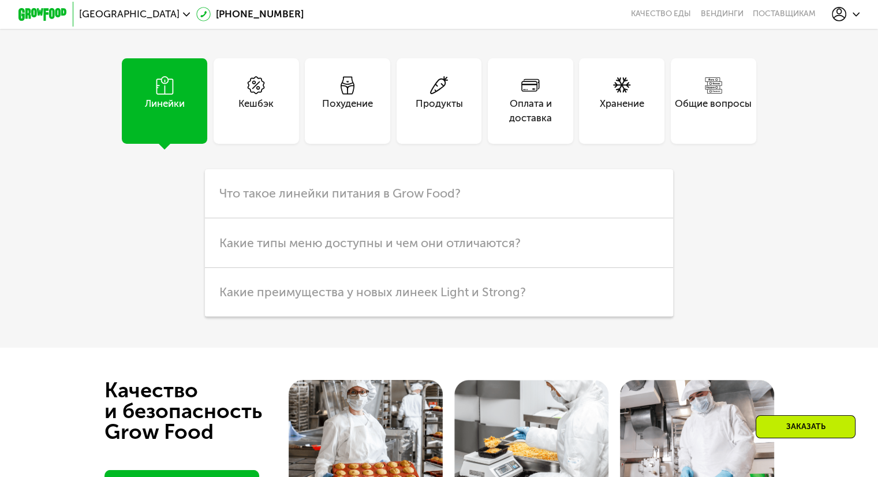
drag, startPoint x: 529, startPoint y: 218, endPoint x: 544, endPoint y: 231, distance: 20.4
click at [531, 96] on span at bounding box center [530, 86] width 18 height 20
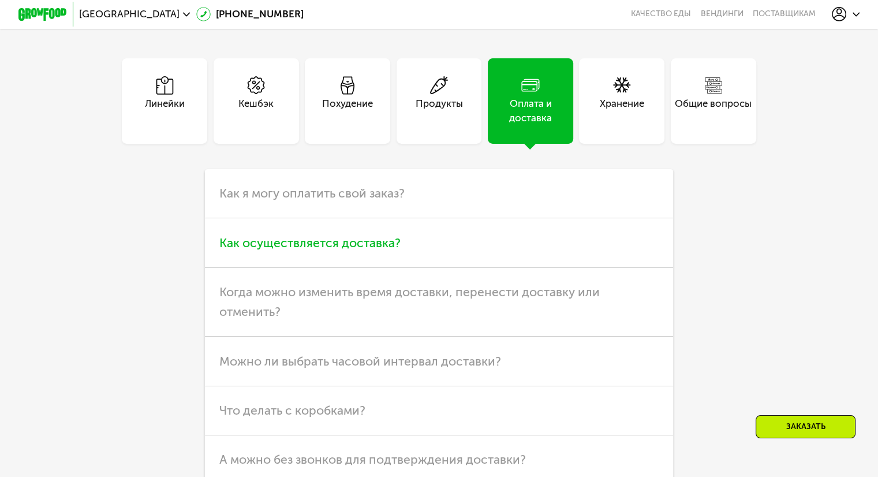
click at [474, 267] on h3 "Как осуществляется доставка?" at bounding box center [439, 242] width 468 height 49
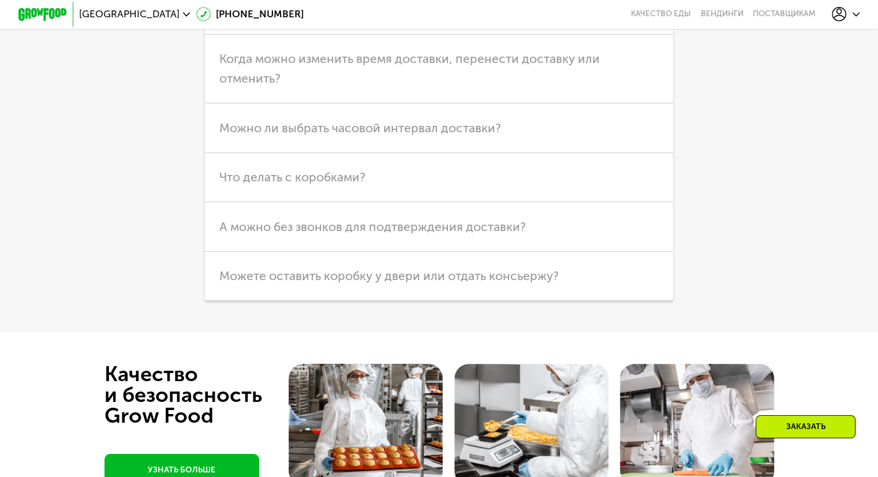
scroll to position [3647, 0]
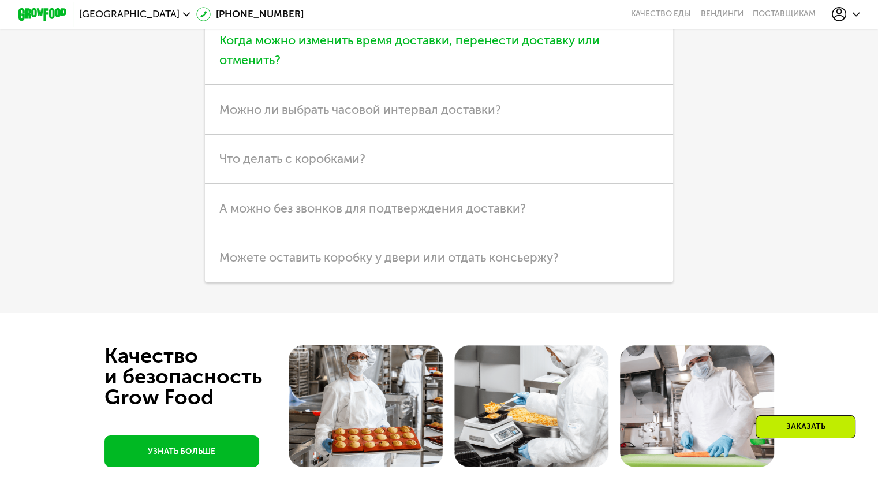
click at [572, 67] on span "Когда можно изменить время доставки, перенести доставку или отменить?" at bounding box center [409, 50] width 380 height 34
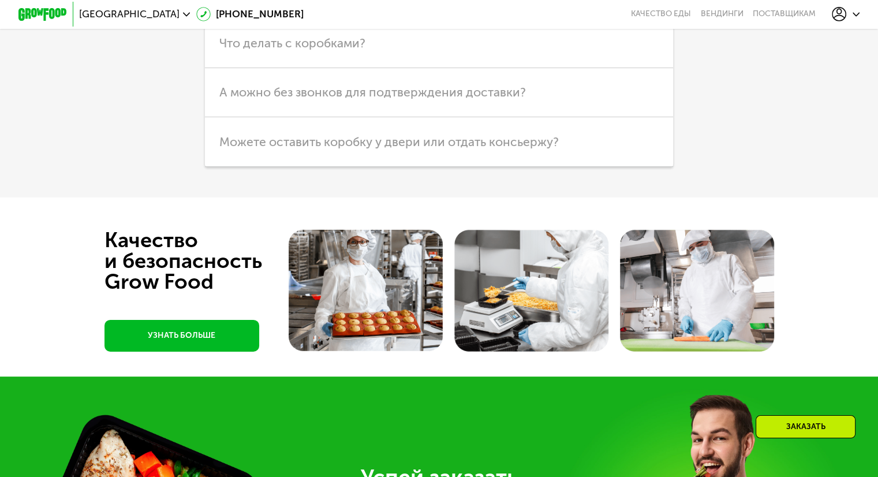
scroll to position [3589, 0]
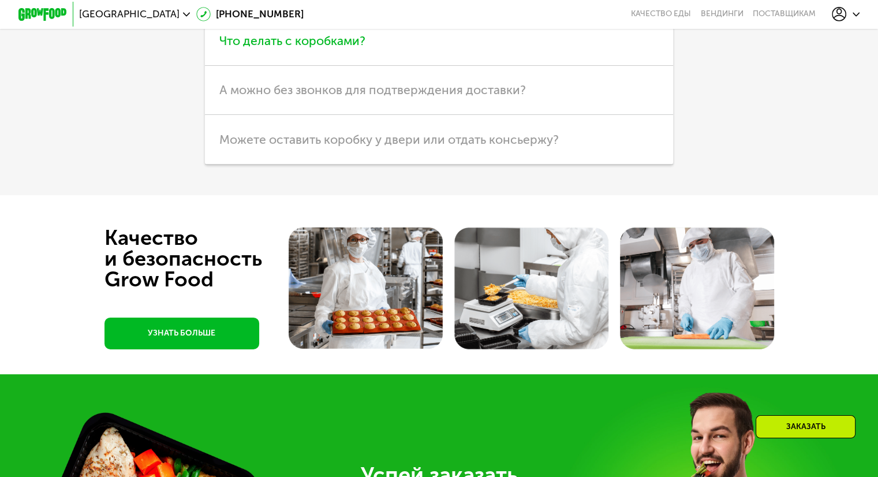
click at [402, 66] on h3 "Что делать с коробками?" at bounding box center [439, 41] width 468 height 49
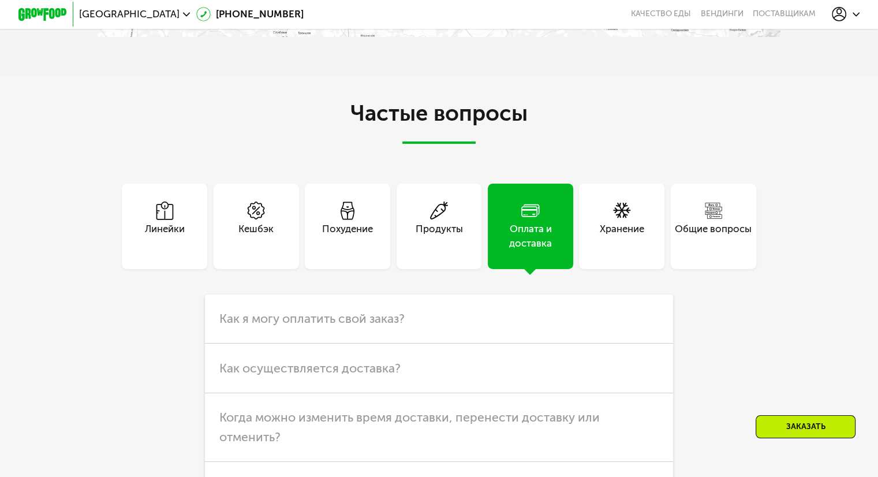
scroll to position [3117, 0]
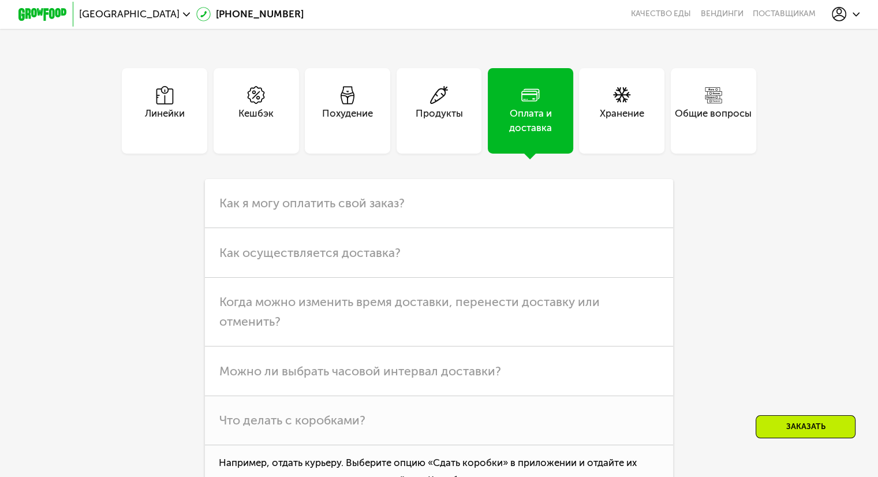
click at [693, 136] on div "Общие вопросы" at bounding box center [713, 120] width 77 height 29
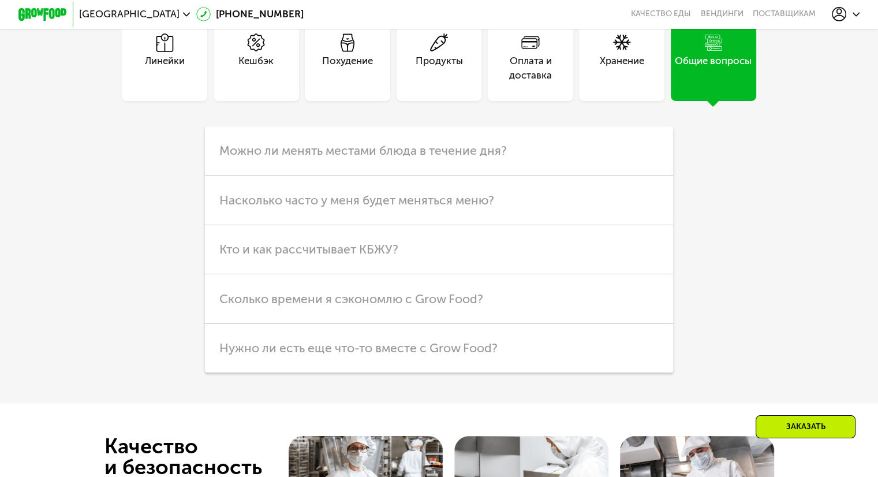
scroll to position [3233, 0]
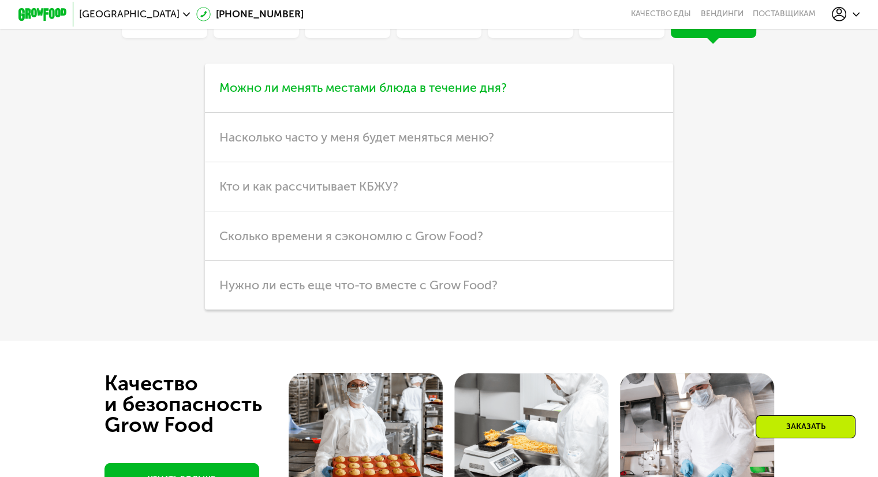
click at [509, 113] on h3 "Можно ли менять местами блюда в течение дня?" at bounding box center [439, 87] width 468 height 49
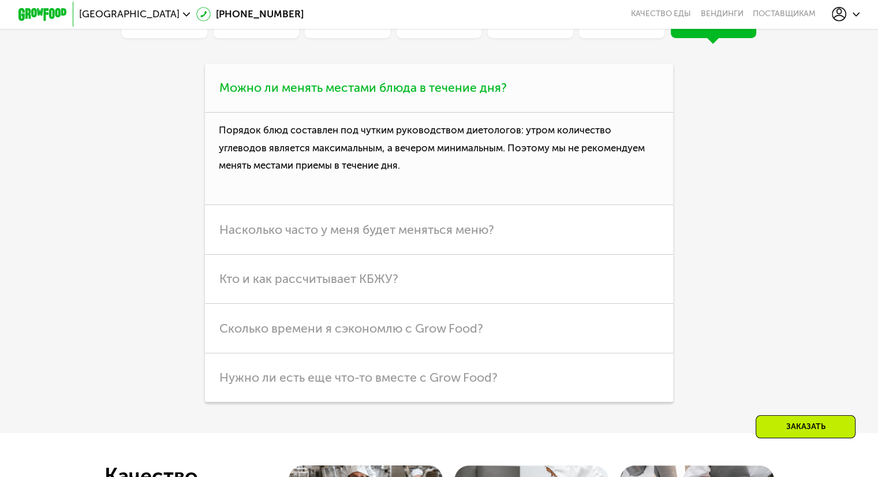
click at [509, 113] on h3 "Можно ли менять местами блюда в течение дня?" at bounding box center [439, 87] width 468 height 49
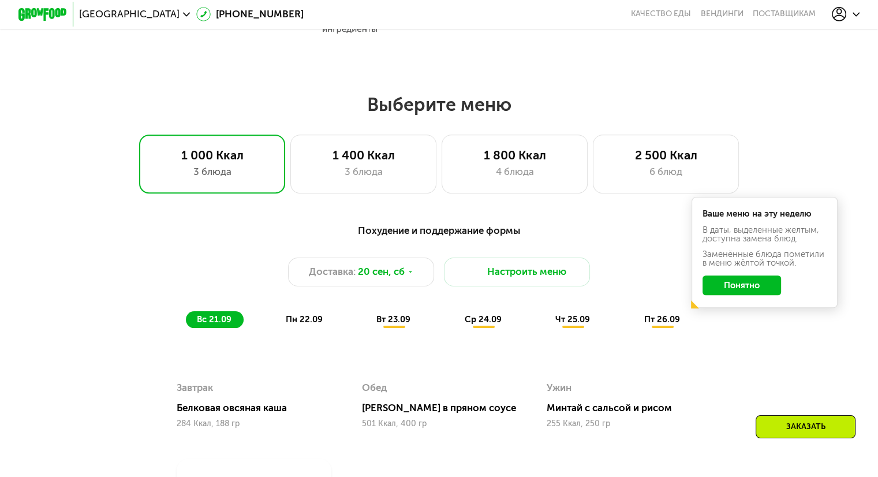
scroll to position [828, 0]
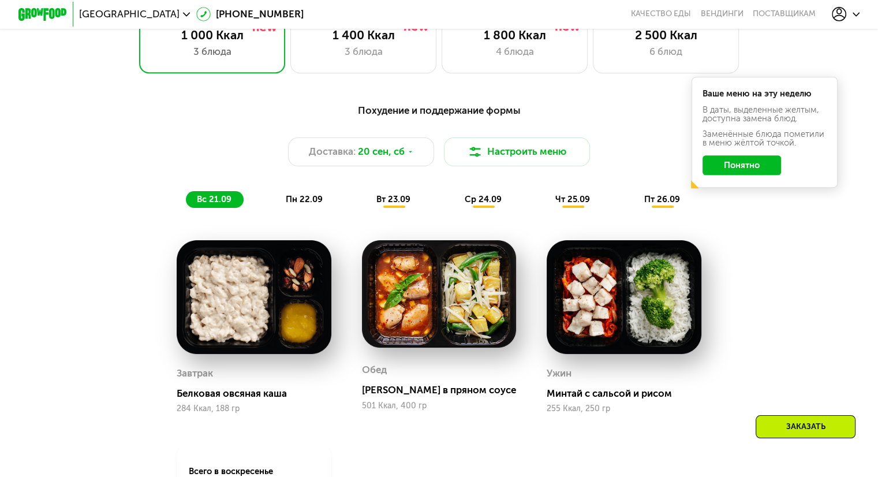
click at [307, 201] on span "пн 22.09" at bounding box center [304, 199] width 37 height 10
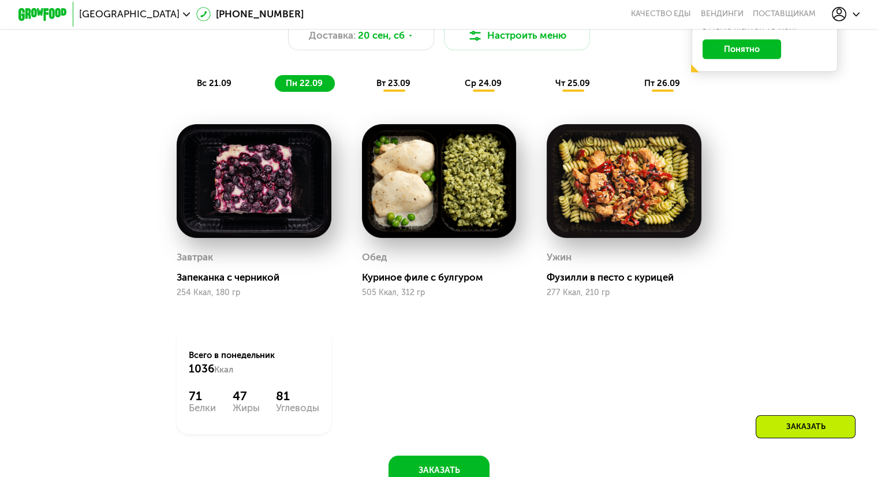
scroll to position [943, 0]
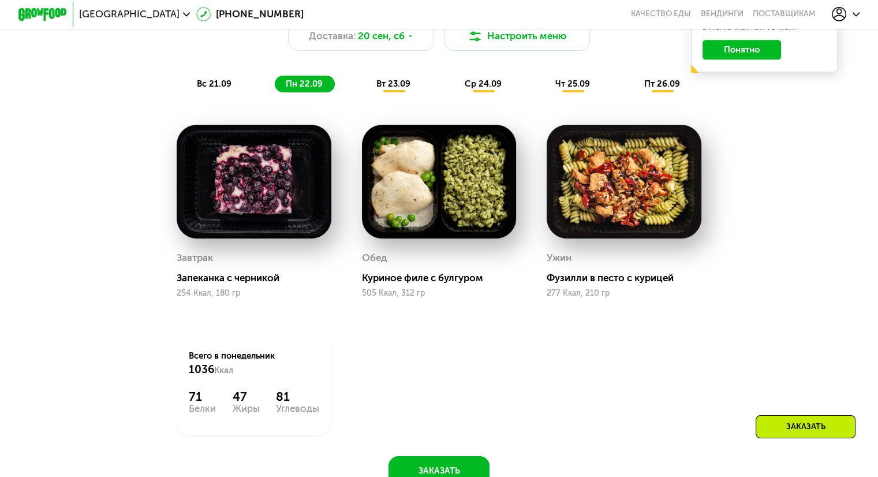
click at [382, 93] on div "вт 23.09" at bounding box center [393, 84] width 57 height 17
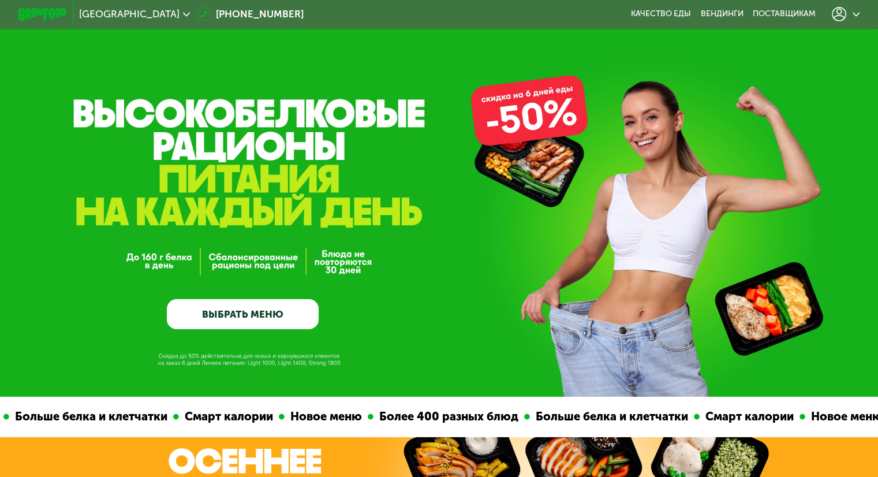
scroll to position [0, 0]
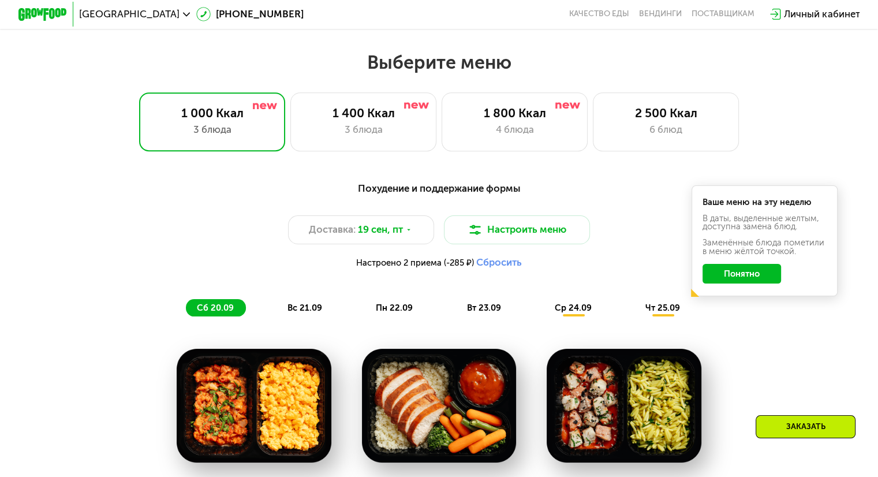
scroll to position [749, 0]
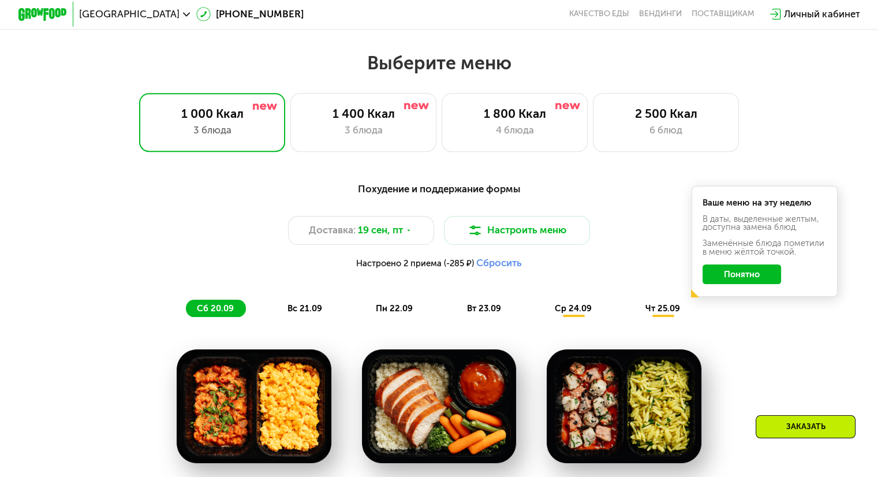
click at [299, 310] on span "вс 21.09" at bounding box center [304, 308] width 35 height 10
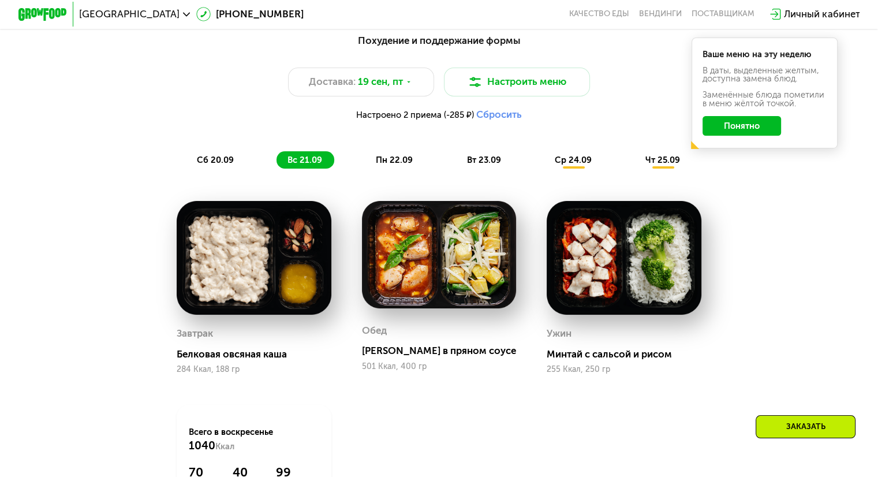
scroll to position [865, 0]
